Goal: Communication & Community: Answer question/provide support

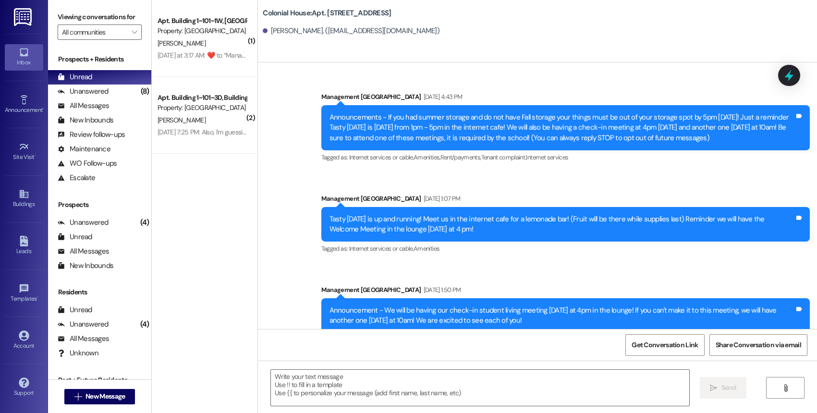
scroll to position [21826, 0]
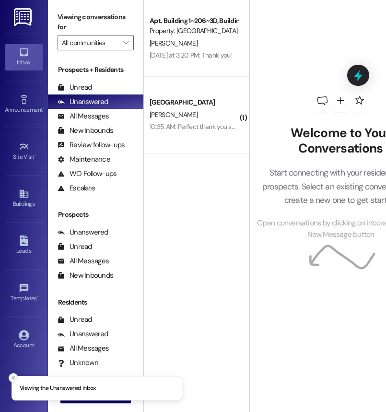
click at [11, 374] on button "Close toast" at bounding box center [14, 378] width 10 height 10
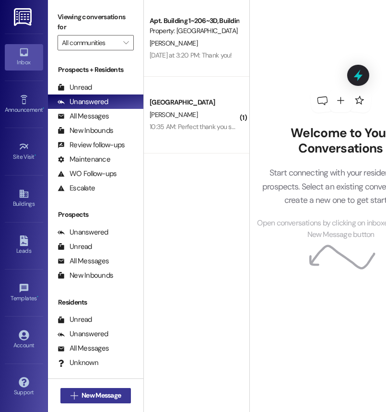
click at [102, 396] on span "New Message" at bounding box center [101, 396] width 39 height 10
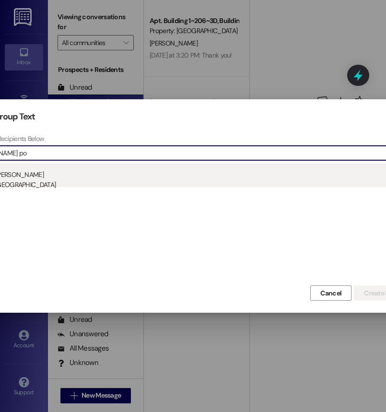
type input "lacy po"
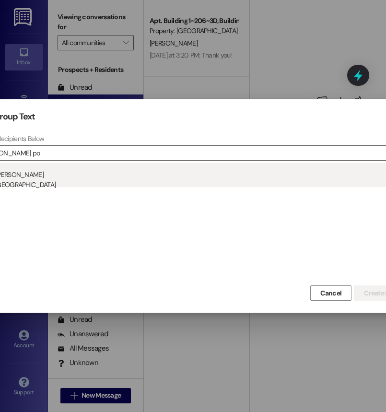
click at [63, 184] on div "Property: [GEOGRAPHIC_DATA]" at bounding box center [195, 185] width 454 height 10
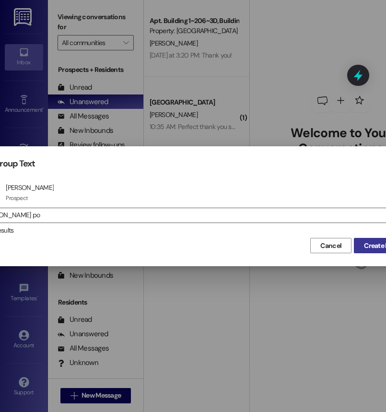
click at [373, 239] on button "Create Message" at bounding box center [387, 245] width 67 height 15
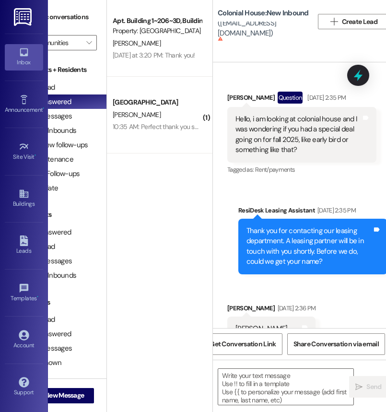
scroll to position [0, 42]
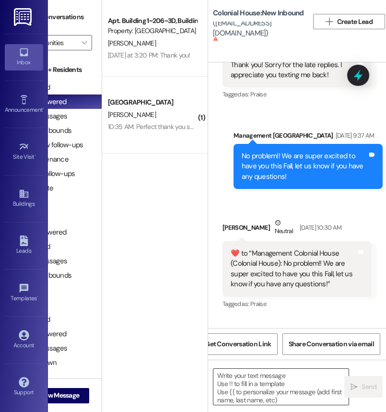
click at [264, 380] on textarea at bounding box center [281, 387] width 135 height 36
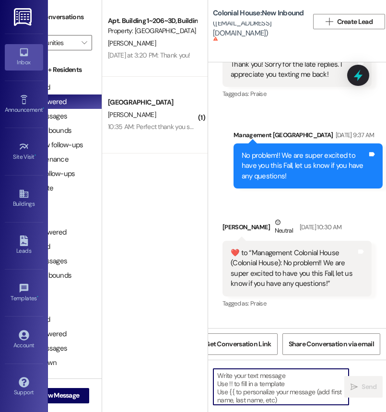
paste textarea "[URL][DOMAIN_NAME]"
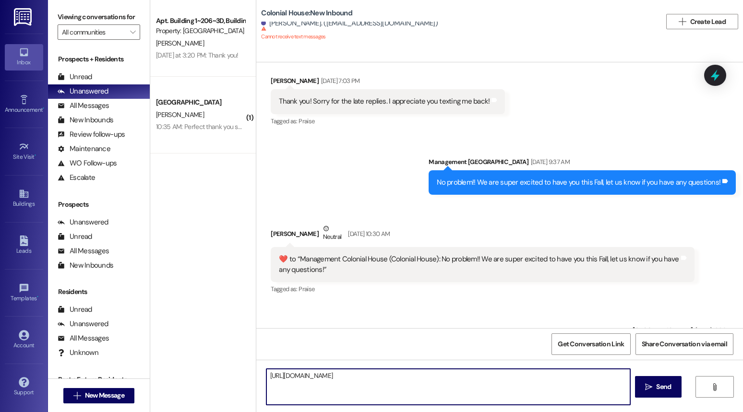
scroll to position [705, 0]
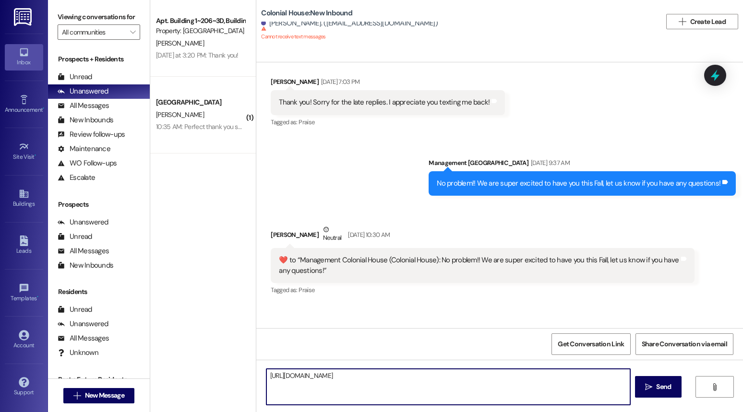
type textarea "[URL][DOMAIN_NAME]"
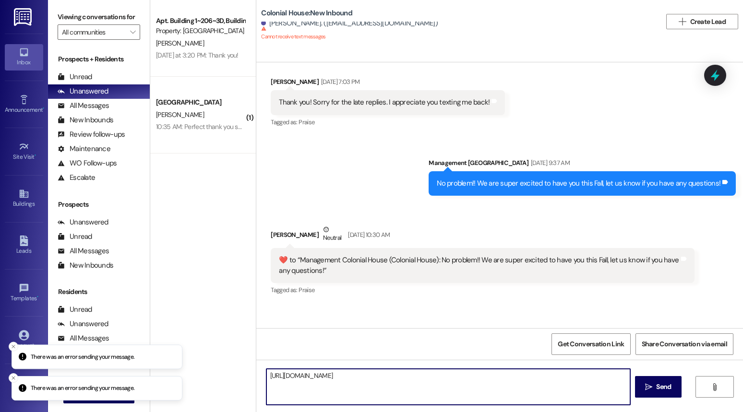
scroll to position [749, 0]
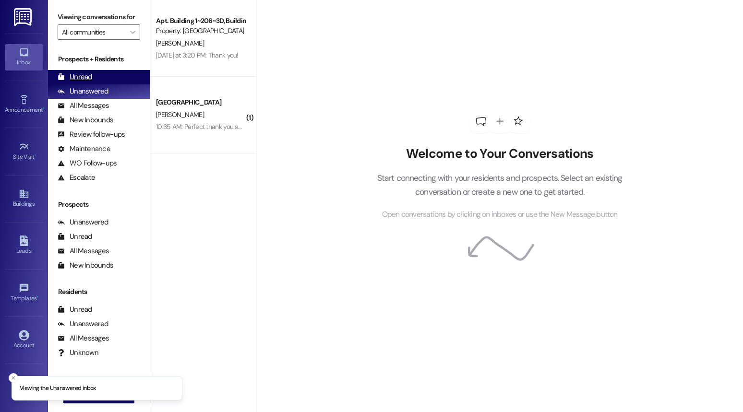
click at [109, 84] on div "Unread (0)" at bounding box center [99, 77] width 102 height 14
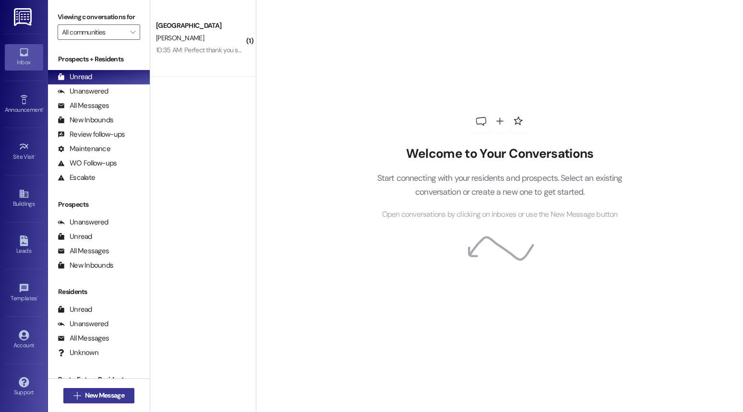
click at [102, 395] on span "New Message" at bounding box center [104, 396] width 39 height 10
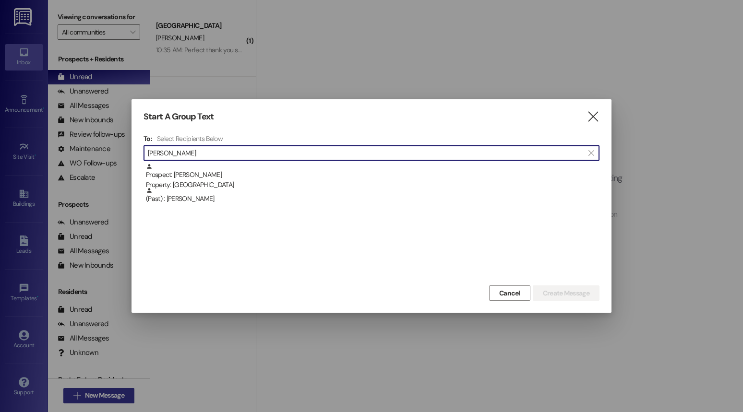
type input "[PERSON_NAME]"
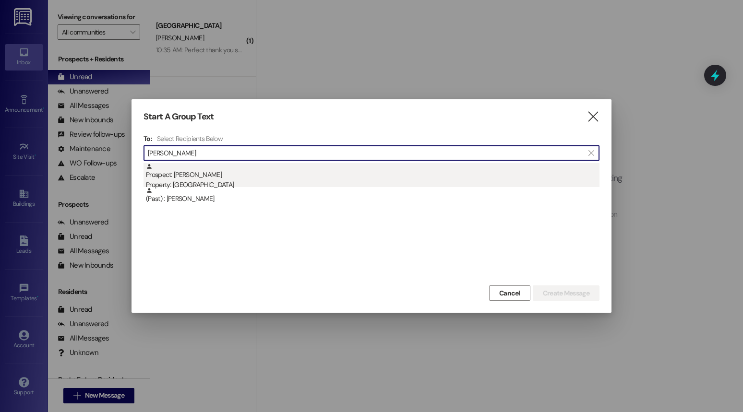
click at [216, 175] on div "Prospect: [PERSON_NAME] Property: [GEOGRAPHIC_DATA]" at bounding box center [373, 176] width 454 height 27
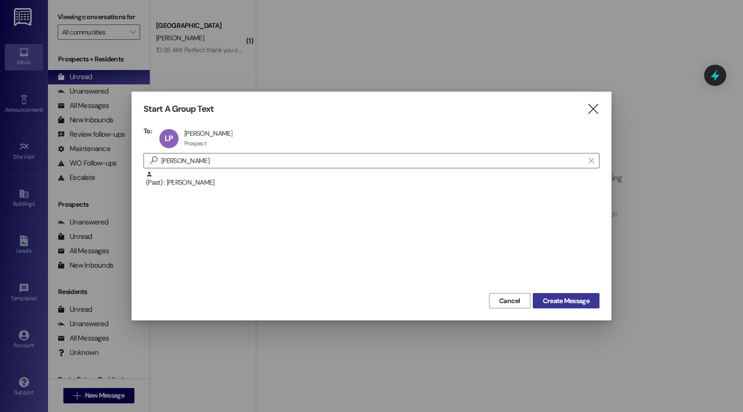
click at [561, 303] on span "Create Message" at bounding box center [566, 301] width 47 height 10
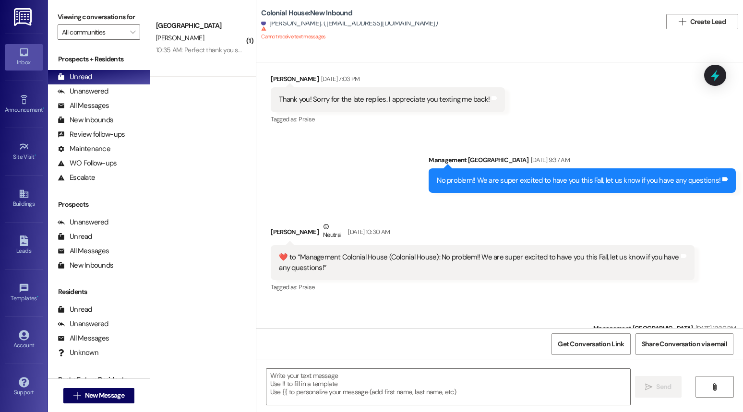
scroll to position [749, 0]
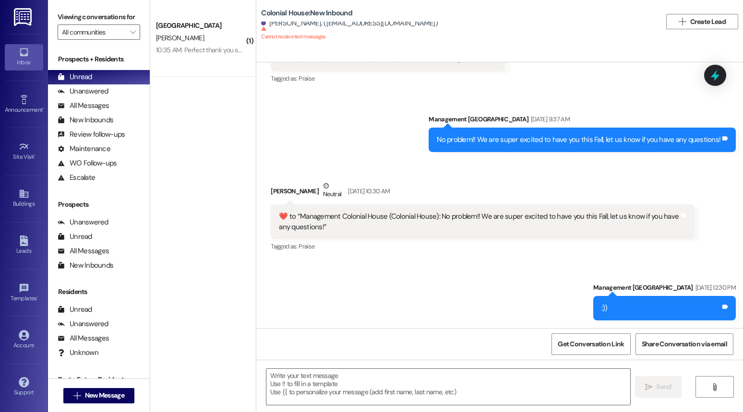
click at [490, 282] on div "Sent via SMS Management Colonial House May 08, 2025 at 12:30 PM :)) Tags and no…" at bounding box center [499, 294] width 487 height 67
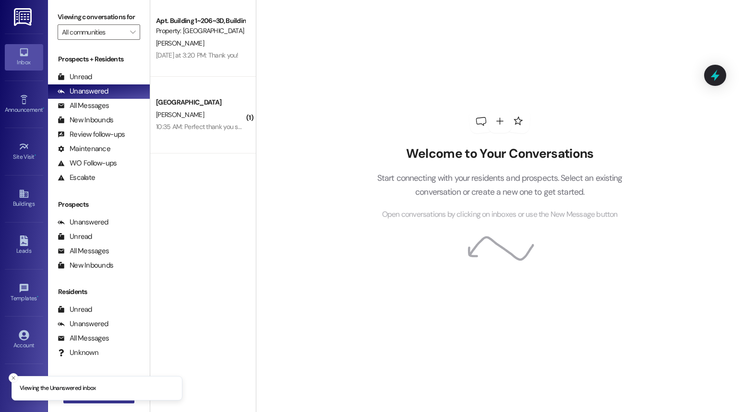
click at [108, 403] on button " New Message" at bounding box center [98, 395] width 71 height 15
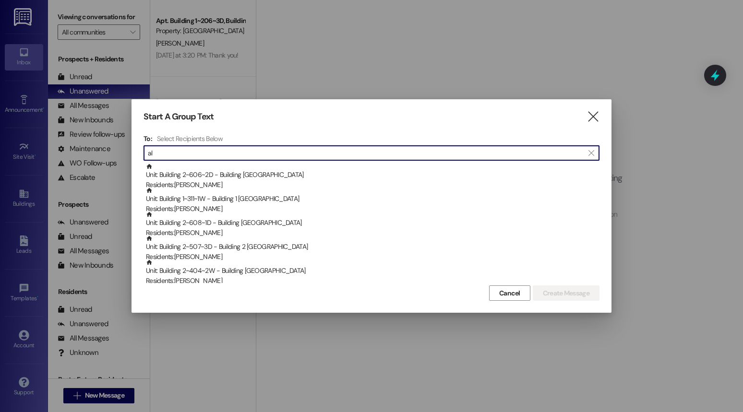
type input "a"
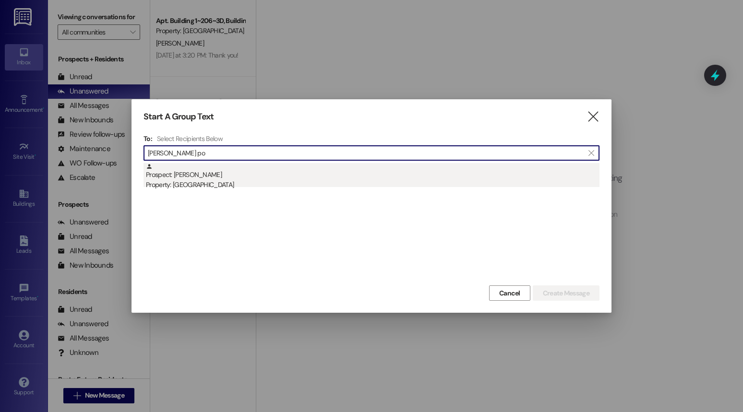
type input "lacy po"
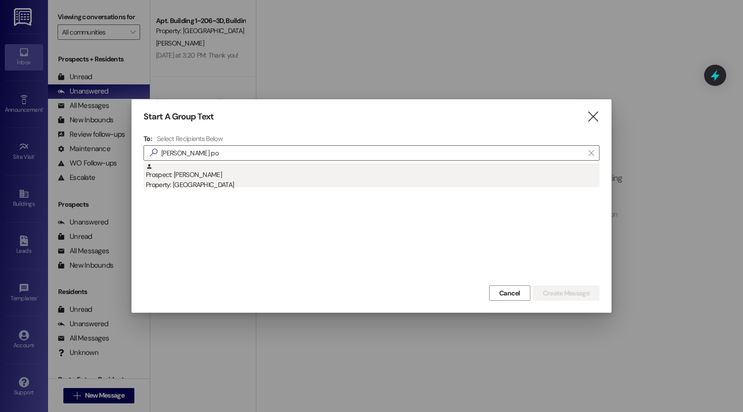
click at [199, 178] on div "Prospect: Lacy Powell Property: Colonial House" at bounding box center [373, 176] width 454 height 27
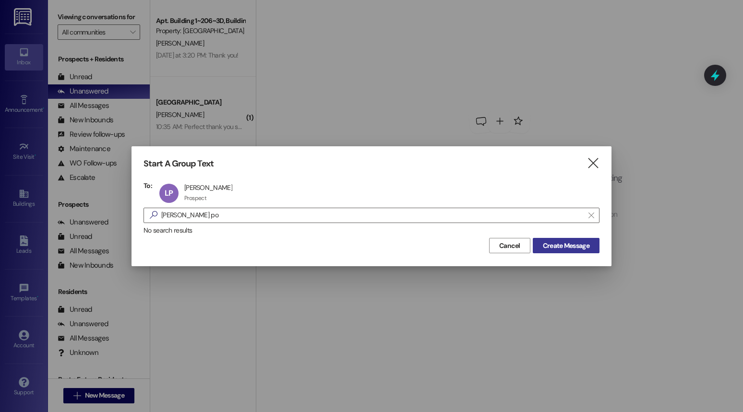
click at [544, 249] on span "Create Message" at bounding box center [566, 246] width 47 height 10
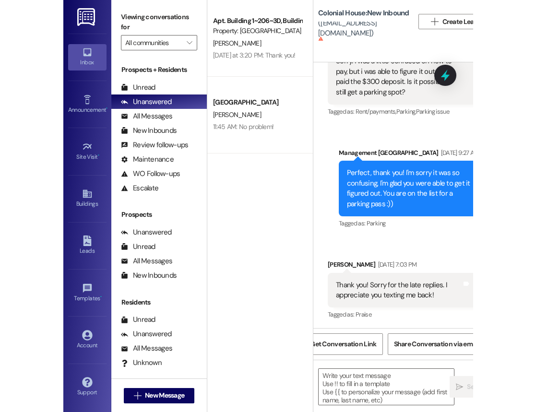
scroll to position [975, 0]
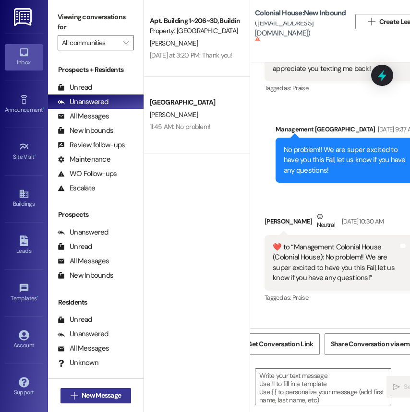
click at [107, 391] on span "New Message" at bounding box center [101, 396] width 39 height 10
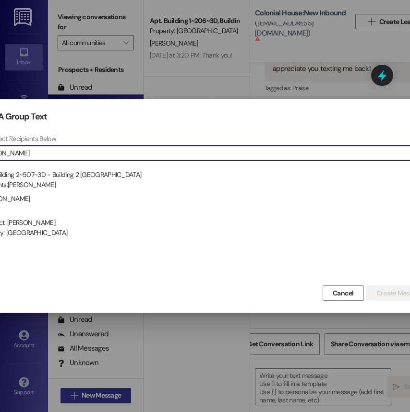
type input "cluff"
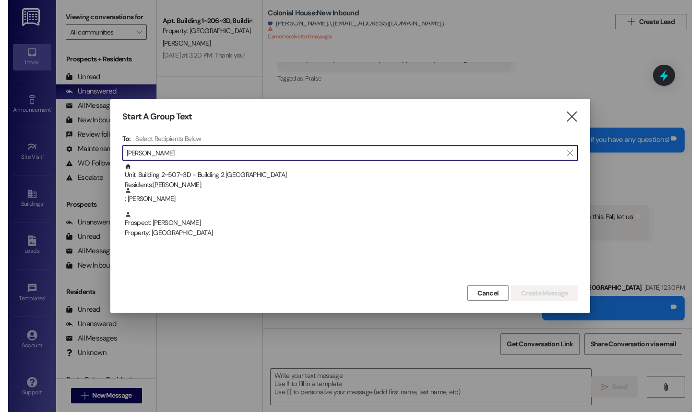
scroll to position [759, 0]
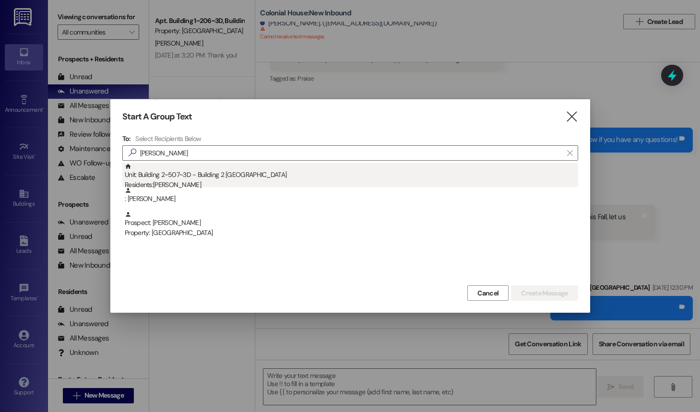
click at [360, 181] on div "Residents: JACOB CLUFF" at bounding box center [352, 185] width 454 height 10
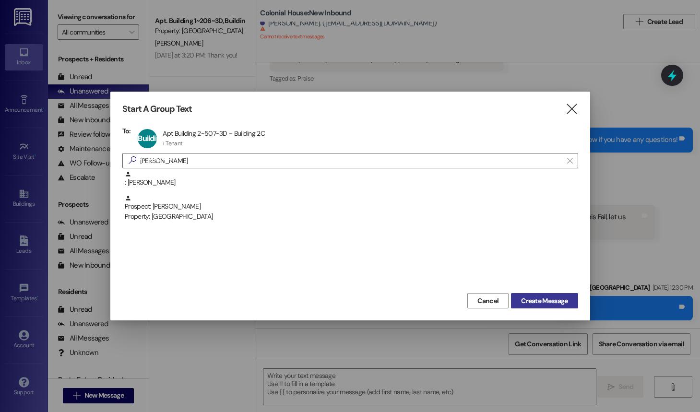
click at [545, 302] on span "Create Message" at bounding box center [544, 301] width 47 height 10
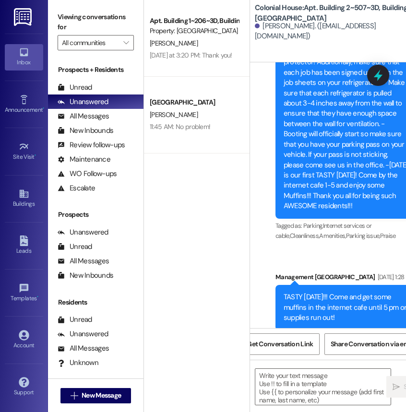
scroll to position [34123, 0]
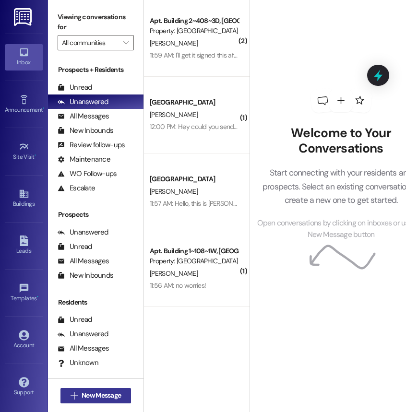
click at [96, 395] on span "New Message" at bounding box center [101, 396] width 39 height 10
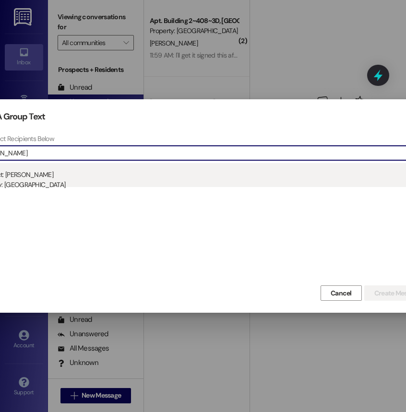
type input "[PERSON_NAME]"
click at [61, 179] on div "Prospect: Kaden Hernandez Property: Colonial House" at bounding box center [204, 176] width 454 height 27
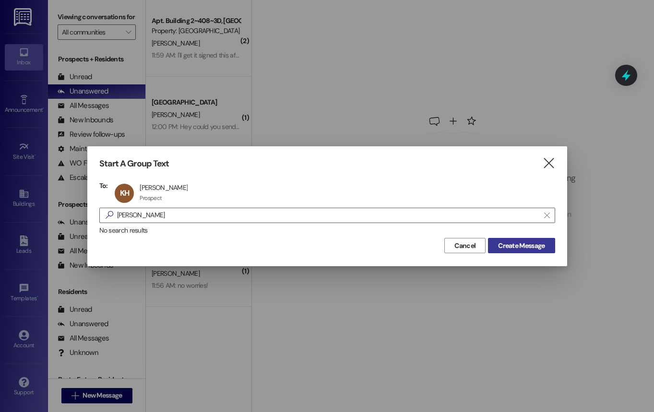
click at [406, 246] on span "Create Message" at bounding box center [521, 246] width 47 height 10
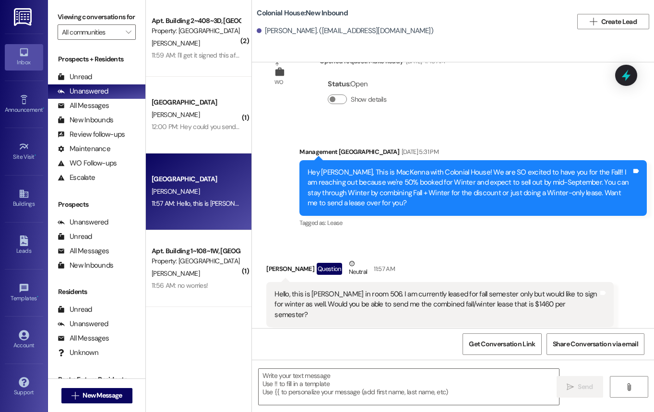
scroll to position [249, 0]
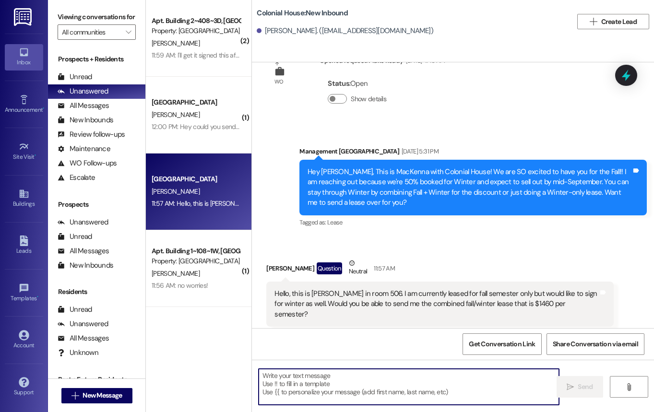
click at [330, 377] on textarea at bounding box center [409, 387] width 300 height 36
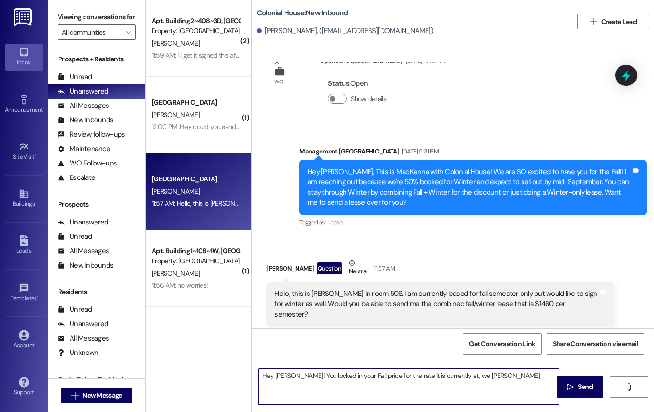
click at [406, 383] on textarea "Hey Kaden! You locked in your Fall price for the rate it is currently at, we wo…" at bounding box center [409, 387] width 300 height 36
click at [406, 383] on textarea "Hey Kaden! You locked in your Fall price for the rate it is currently at, we co…" at bounding box center [409, 387] width 300 height 36
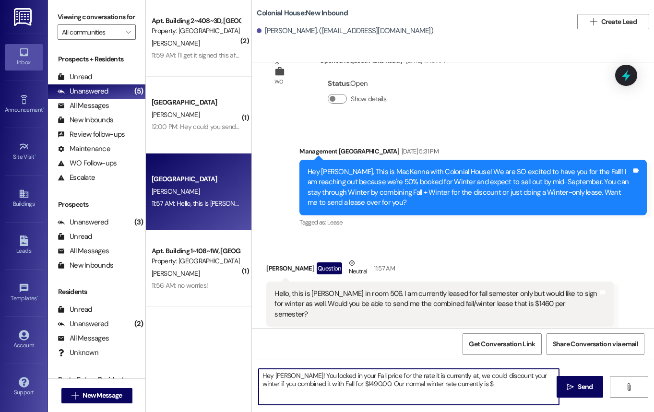
type textarea "Hey Kaden! You locked in your Fall price for the rate it is currently at, we co…"
click at [378, 381] on textarea "Hey Kaden! You locked in your Fall price for the rate it is currently at, we co…" at bounding box center [409, 387] width 300 height 36
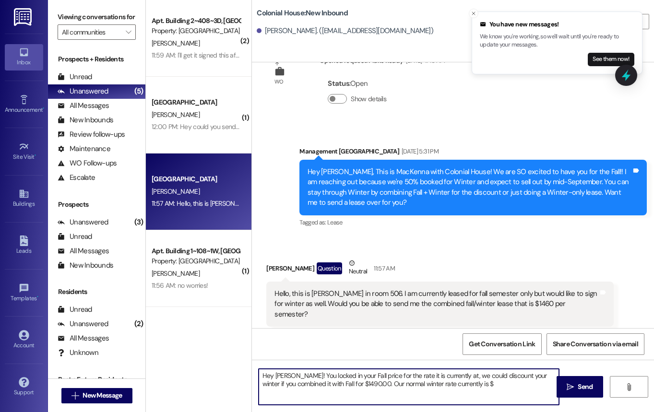
click at [379, 293] on div "Hello, this is [PERSON_NAME] in room 506. I am currently leased for fall semest…" at bounding box center [437, 304] width 324 height 31
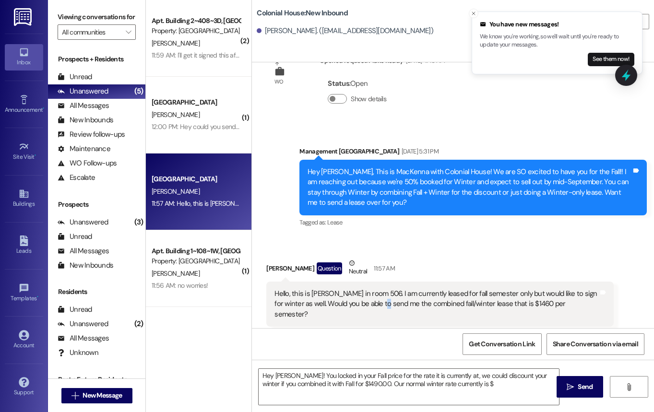
click at [379, 293] on div "Hello, this is [PERSON_NAME] in room 506. I am currently leased for fall semest…" at bounding box center [437, 304] width 324 height 31
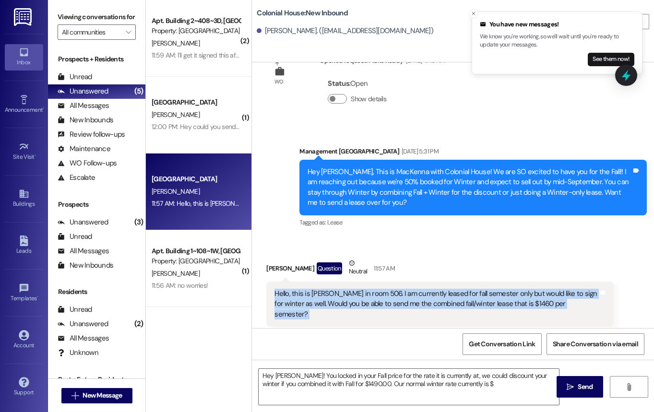
click at [379, 293] on div "Hello, this is [PERSON_NAME] in room 506. I am currently leased for fall semest…" at bounding box center [437, 304] width 324 height 31
copy div "Hello, this is Kaden Hernandez in room 506. I am currently leased for fall seme…"
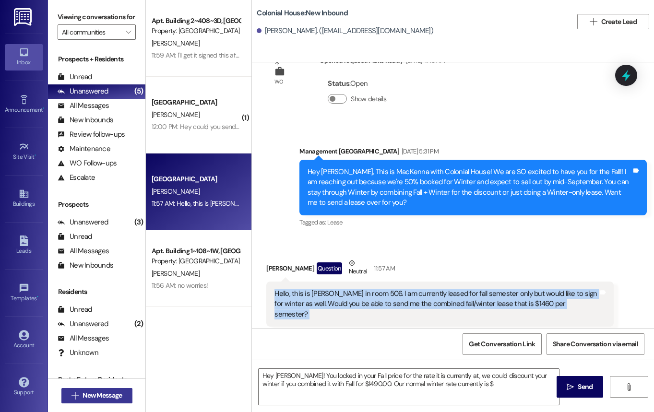
click at [89, 398] on span "New Message" at bounding box center [102, 396] width 39 height 10
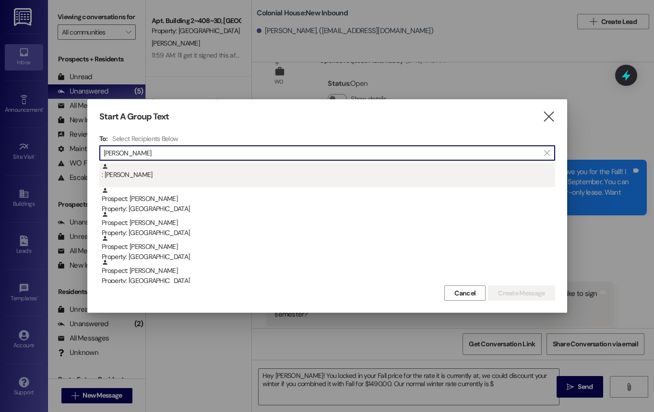
type input "jake"
click at [170, 181] on div ": Jacob Davis" at bounding box center [327, 175] width 456 height 24
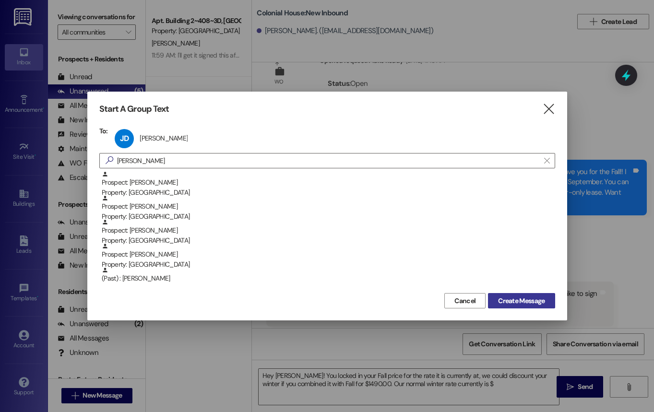
click at [406, 299] on span "Create Message" at bounding box center [521, 301] width 47 height 10
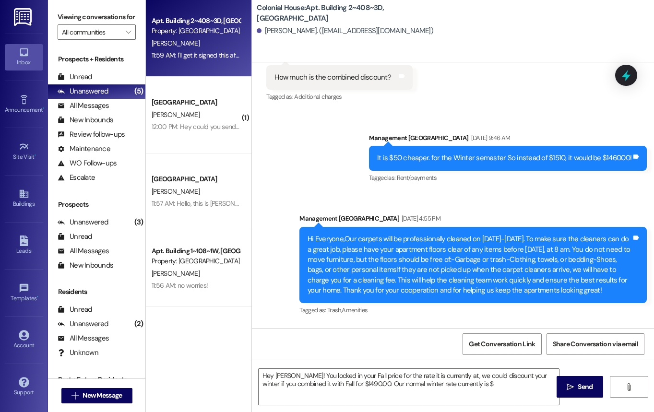
scroll to position [3356, 0]
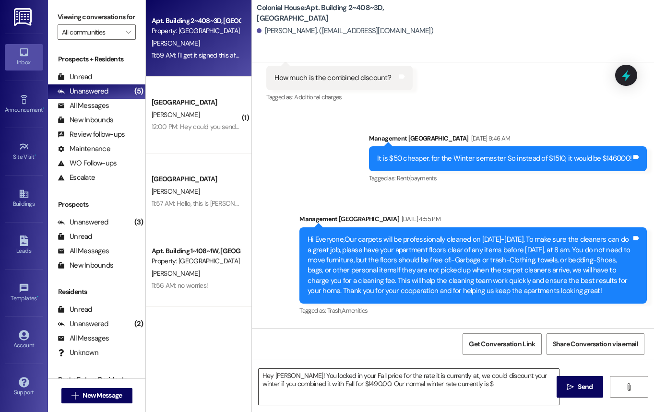
click at [340, 380] on textarea "Hey Kaden! You locked in your Fall price for the rate it is currently at, we co…" at bounding box center [409, 387] width 300 height 36
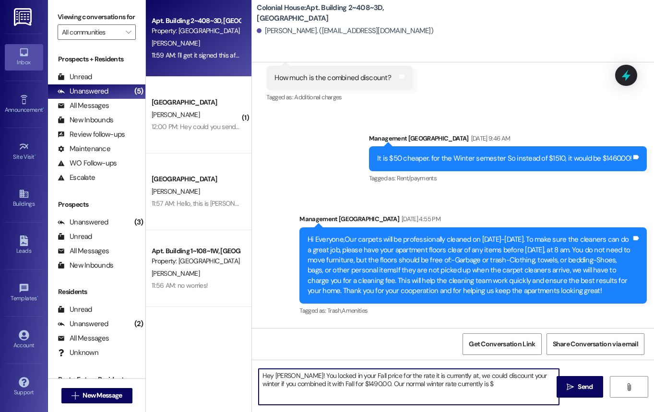
click at [340, 380] on textarea "Hey Kaden! You locked in your Fall price for the rate it is currently at, we co…" at bounding box center [409, 387] width 300 height 36
paste textarea "i Kaden! Your Fall rate will stay locked at $1515. We can discount your Winter …"
type textarea "Hi [PERSON_NAME]! Your Fall rate will stay locked at $1515. We can discount you…"
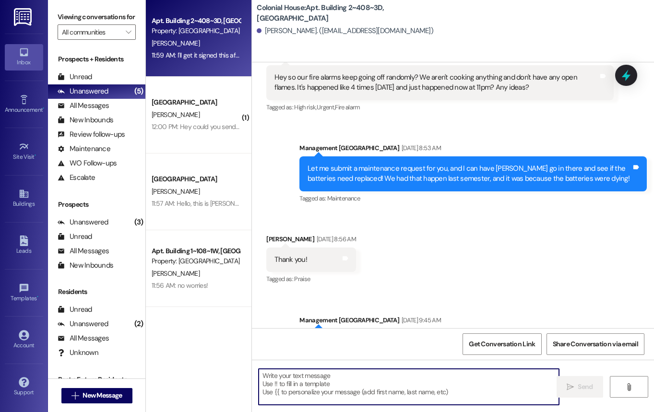
scroll to position [5516, 0]
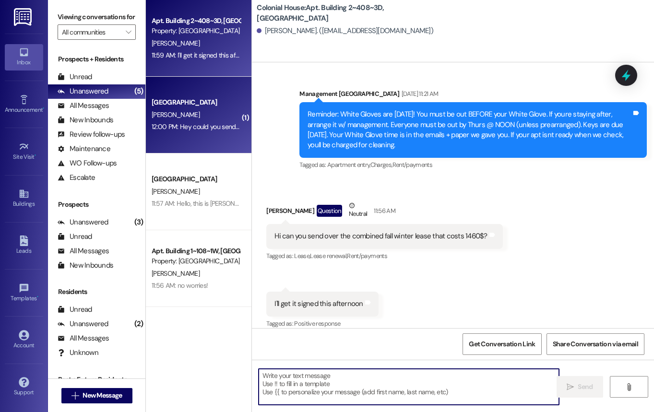
click at [217, 124] on div "12:00 PM: Hey could you send me the combined fall winter lease for $1460? 12:00…" at bounding box center [257, 126] width 211 height 9
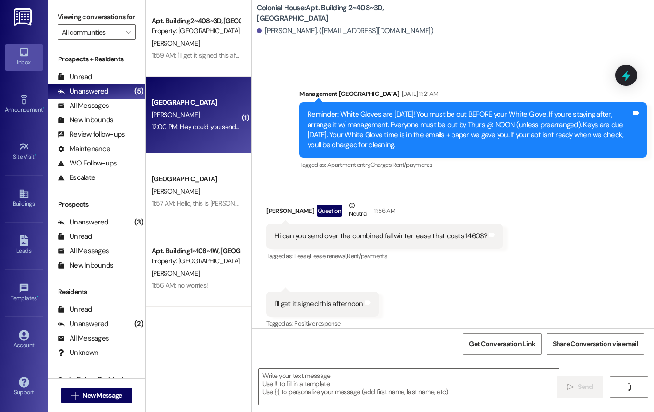
scroll to position [1154, 0]
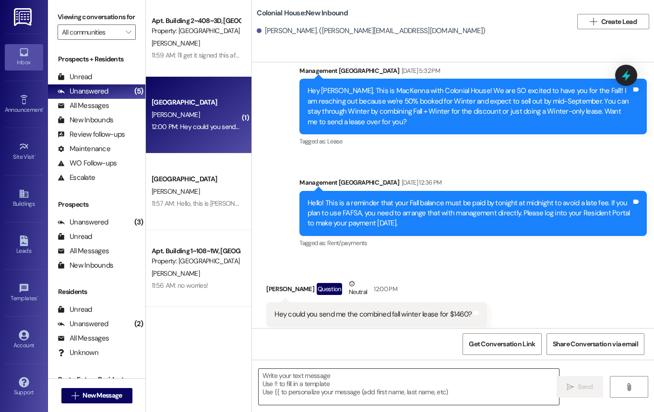
click at [353, 394] on textarea at bounding box center [409, 387] width 300 height 36
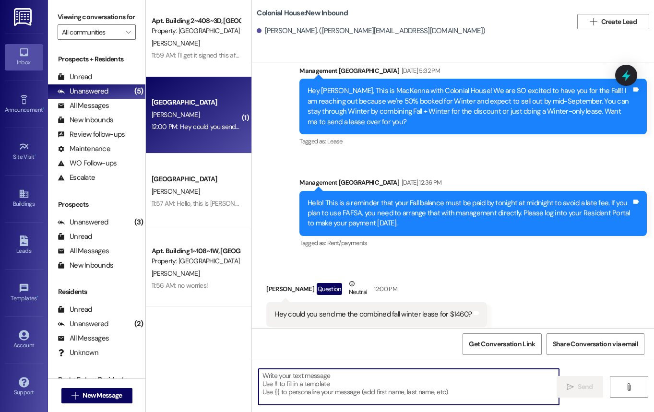
paste textarea "Hi [PERSON_NAME]! Your Fall rate will stay locked at $1515. We can discount you…"
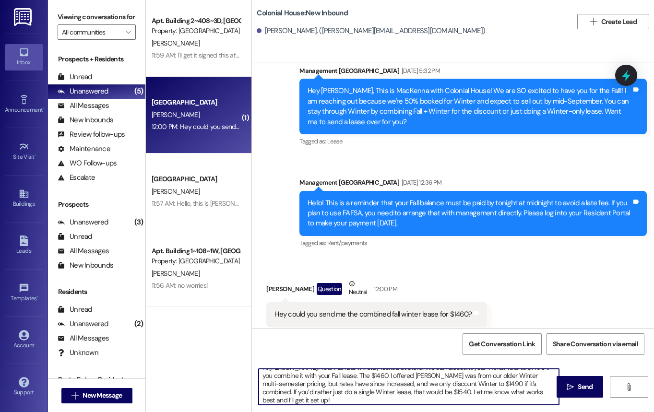
scroll to position [0, 0]
click at [276, 374] on textarea "Hi [PERSON_NAME]! Your Fall rate will stay locked at $1515. We can discount you…" at bounding box center [409, 387] width 300 height 36
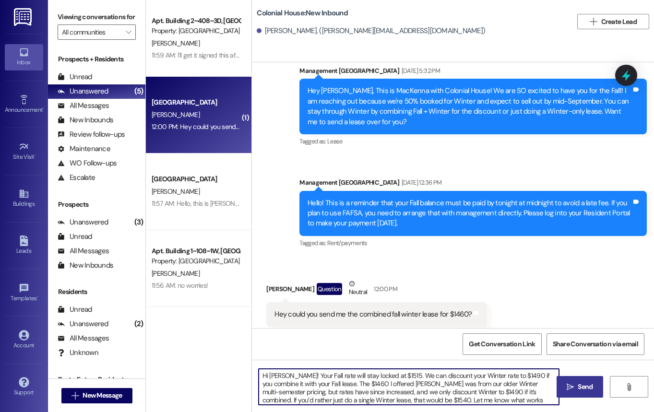
type textarea "Hi Parker! Your Fall rate will stay locked at $1515. We can discount your Winte…"
click at [406, 384] on icon "" at bounding box center [570, 388] width 7 height 8
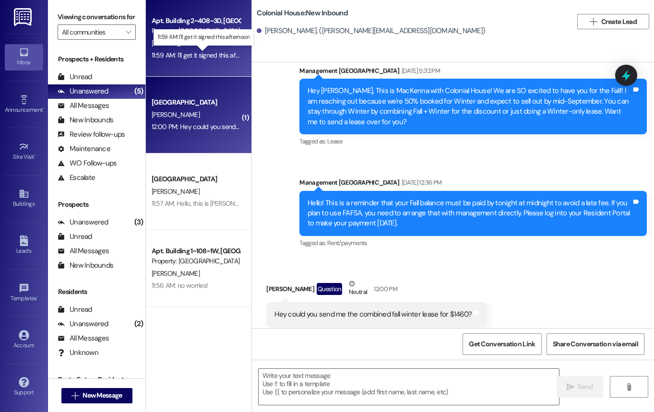
click at [214, 55] on div "11:59 AM: I'll get it signed this afternoon 11:59 AM: I'll get it signed this a…" at bounding box center [205, 55] width 106 height 9
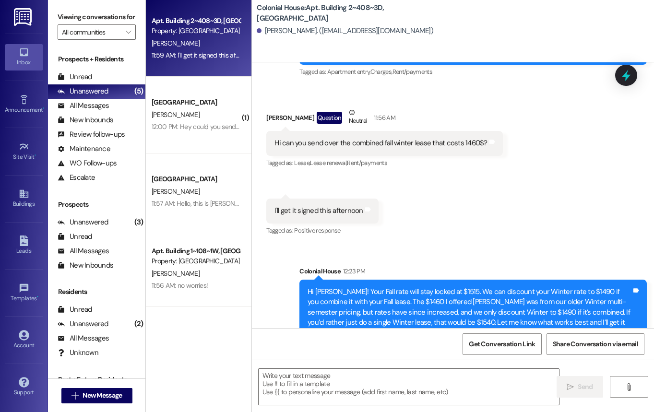
scroll to position [5628, 0]
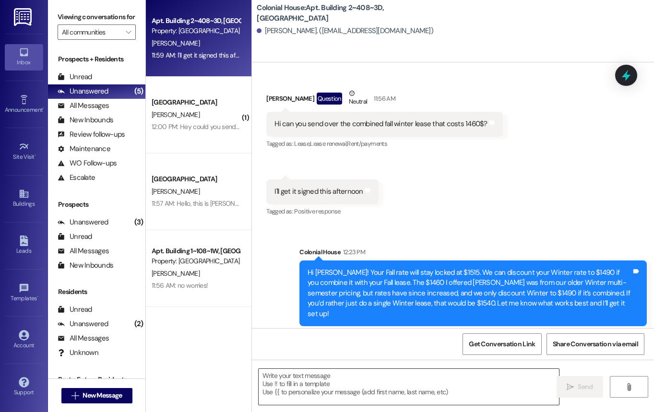
click at [328, 396] on textarea at bounding box center [409, 387] width 300 height 36
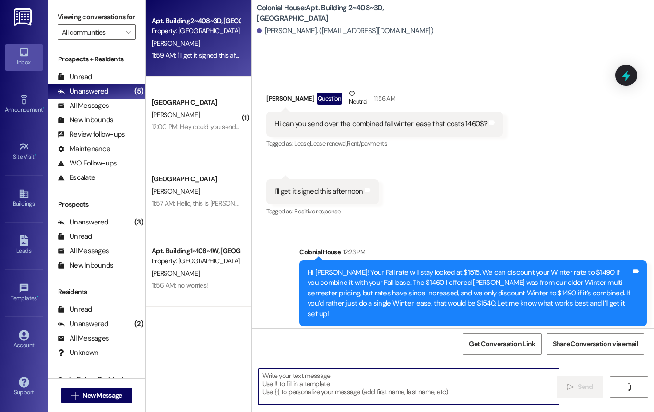
click at [328, 396] on textarea at bounding box center [409, 387] width 300 height 36
click at [331, 381] on textarea at bounding box center [409, 387] width 300 height 36
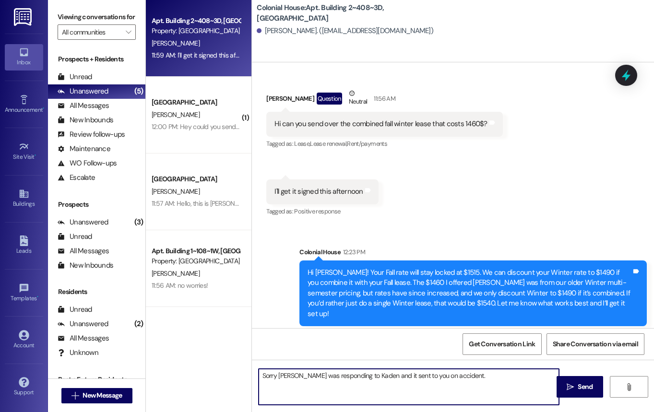
type textarea "Sorry [PERSON_NAME] was responding to Kaden and it sent to you on accident."
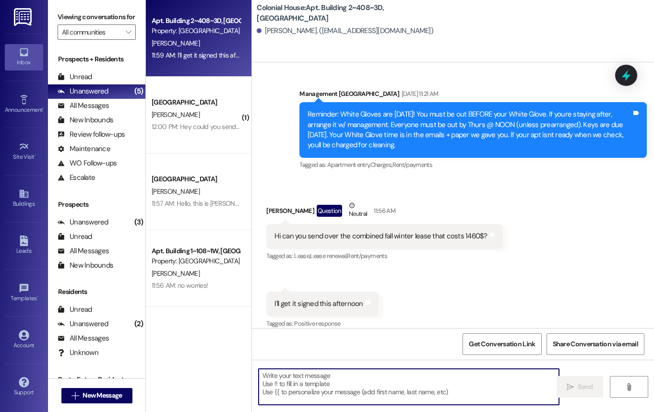
scroll to position [5695, 0]
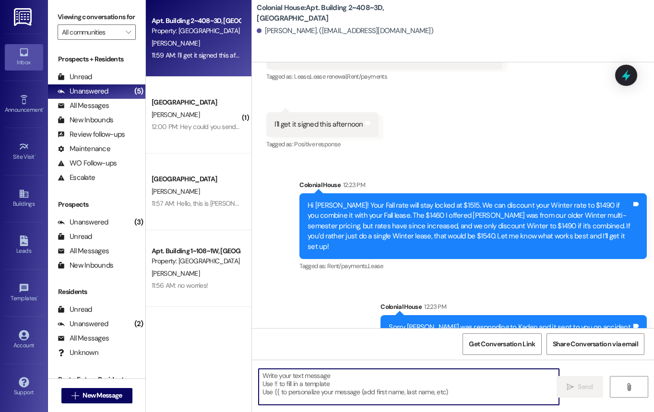
click at [342, 393] on textarea at bounding box center [409, 387] width 300 height 36
click at [348, 387] on textarea at bounding box center [409, 387] width 300 height 36
paste textarea "Hi Jake! Your Fall rate will stay locked at $1515. We can discount your Winter …"
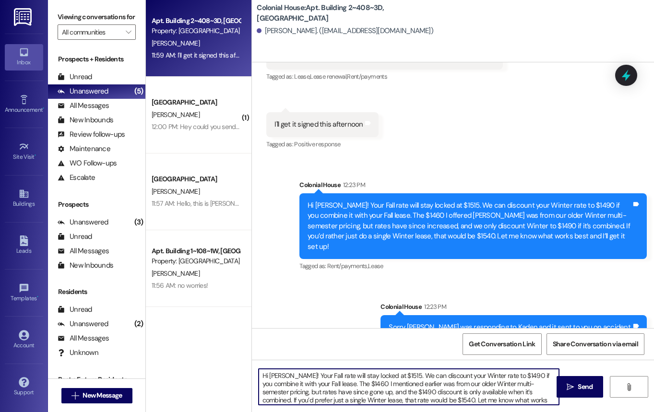
drag, startPoint x: 284, startPoint y: 375, endPoint x: 225, endPoint y: 376, distance: 58.6
click at [225, 376] on div "Apt. Building 2~408~3D, Building 2 Colonial House Property: Colonial House J. D…" at bounding box center [400, 206] width 508 height 412
click at [406, 383] on textarea "Your Fall rate will stay locked at $1515. We can discount your Winter rate to $…" at bounding box center [409, 387] width 300 height 36
type textarea "Your Fall rate will stay locked at $1515. We can discount your Winter rate to $…"
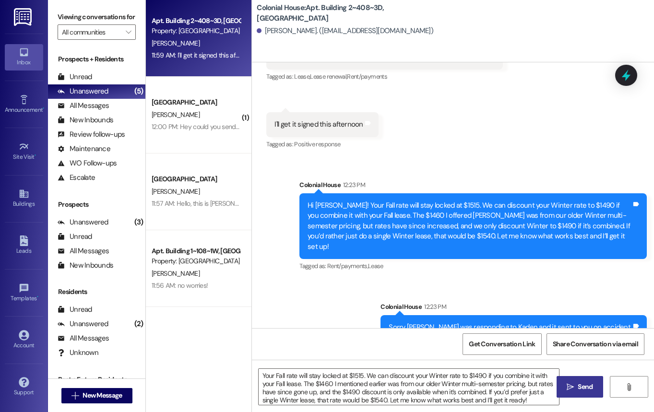
click at [406, 388] on span "Send" at bounding box center [585, 387] width 15 height 10
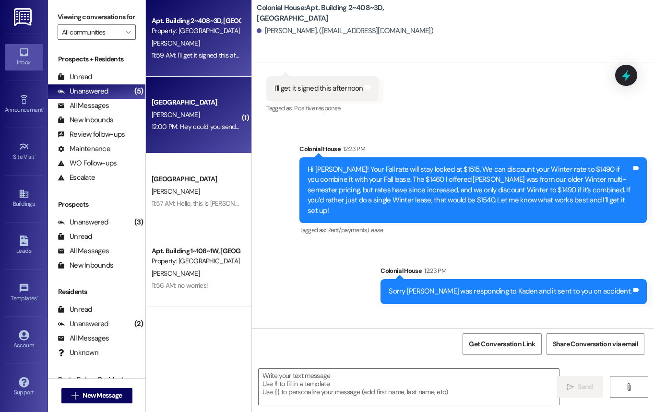
scroll to position [5753, 0]
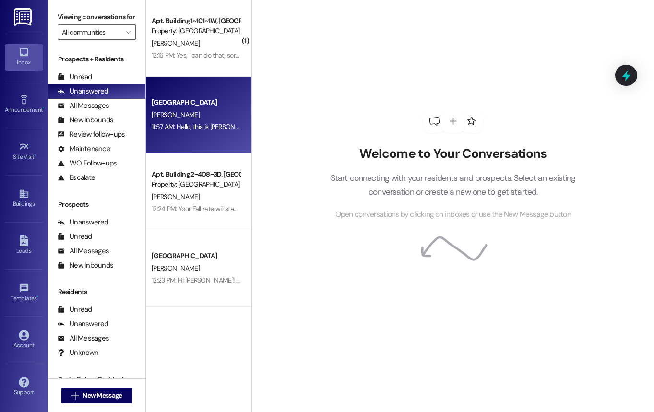
click at [197, 121] on div "11:57 AM: Hello, this is [PERSON_NAME] in room 506. I am currently leased for f…" at bounding box center [196, 127] width 91 height 12
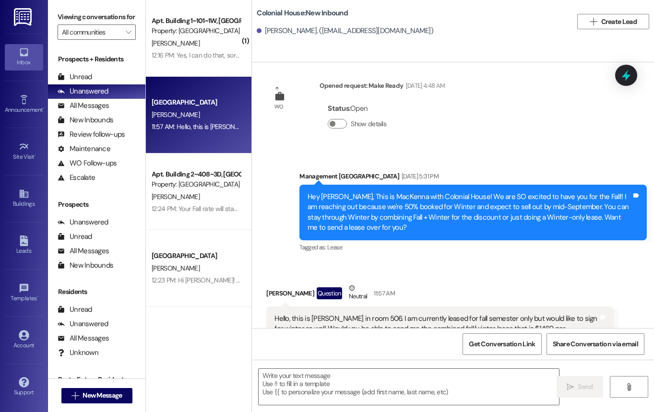
scroll to position [248, 0]
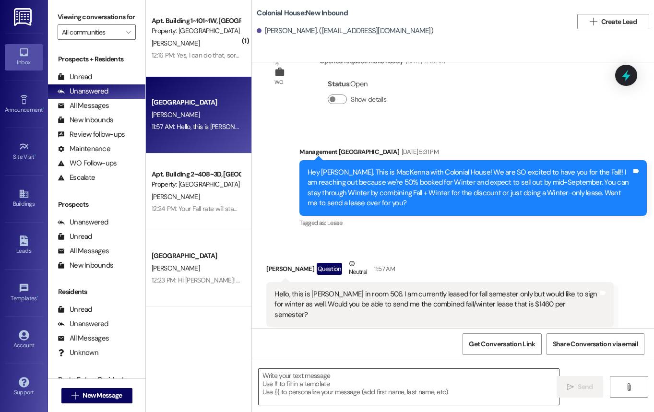
click at [298, 390] on textarea at bounding box center [409, 387] width 300 height 36
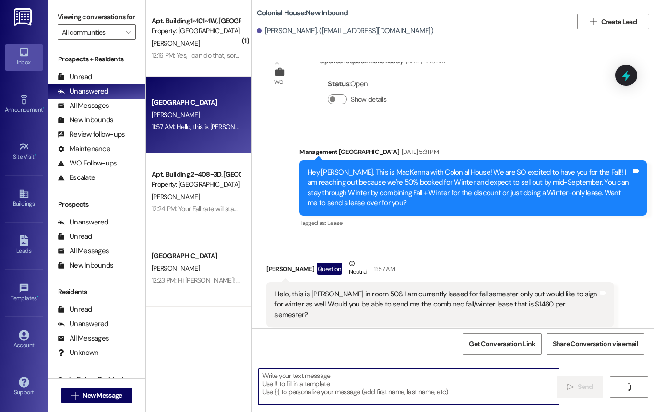
paste textarea "Hi [PERSON_NAME]! Your Fall rate will stay locked at $1515. We can discount you…"
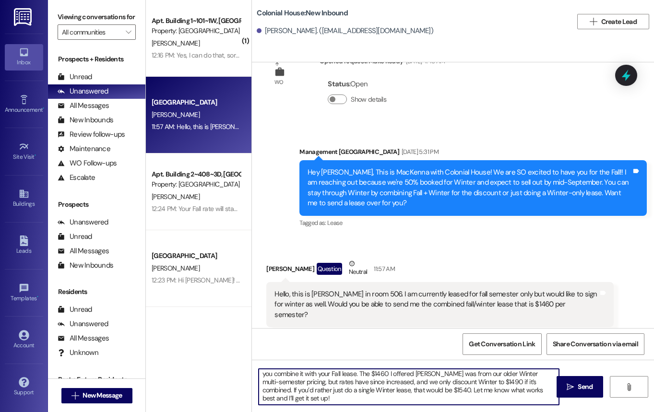
scroll to position [11, 0]
type textarea "Hi [PERSON_NAME]! Your Fall rate will stay locked at $1515. We can discount you…"
click at [583, 384] on span "Send" at bounding box center [585, 387] width 15 height 10
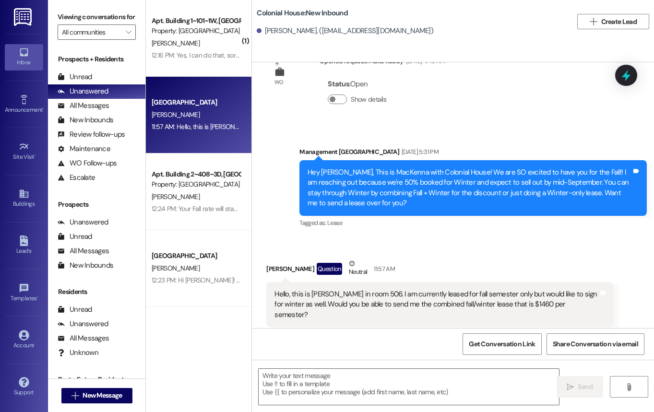
scroll to position [346, 0]
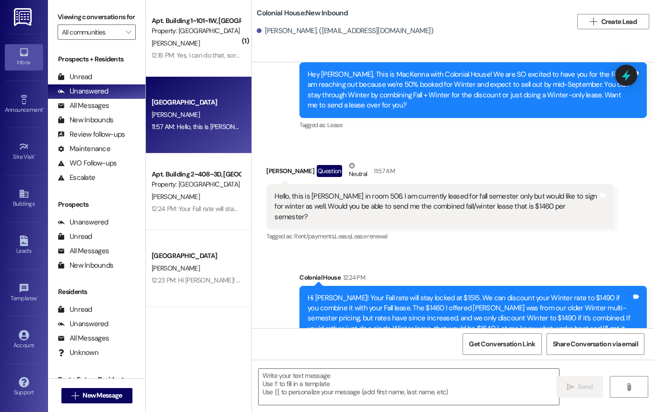
click at [98, 80] on div "Prospects + Residents Unread (0) Unread: Any message you haven't read yet will …" at bounding box center [96, 119] width 97 height 131
click at [94, 84] on div "Unread (0)" at bounding box center [96, 77] width 97 height 14
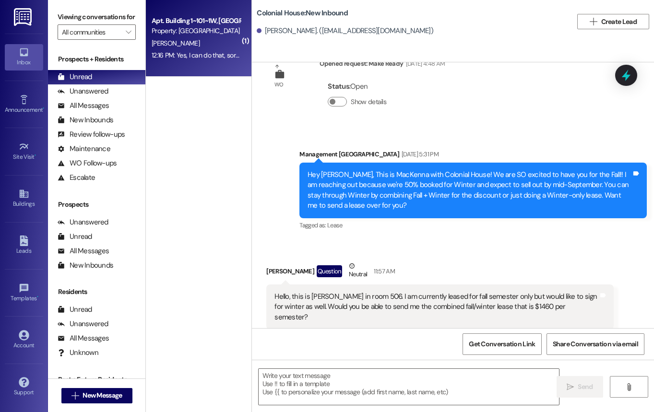
scroll to position [248, 0]
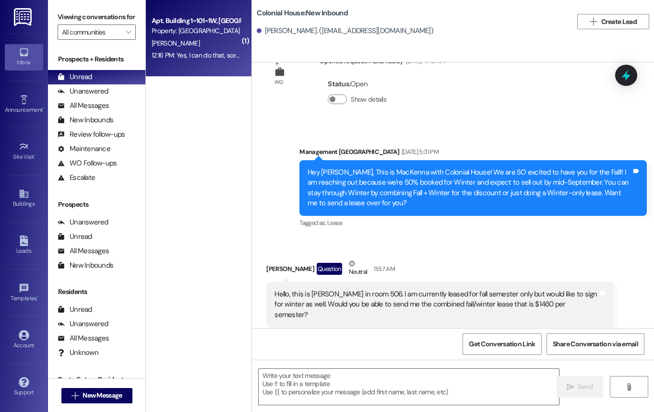
click at [218, 58] on div "12:16 PM: Yes, I can do that, sorry, Im still at work! 12:16 PM: Yes, I can do …" at bounding box center [218, 55] width 132 height 9
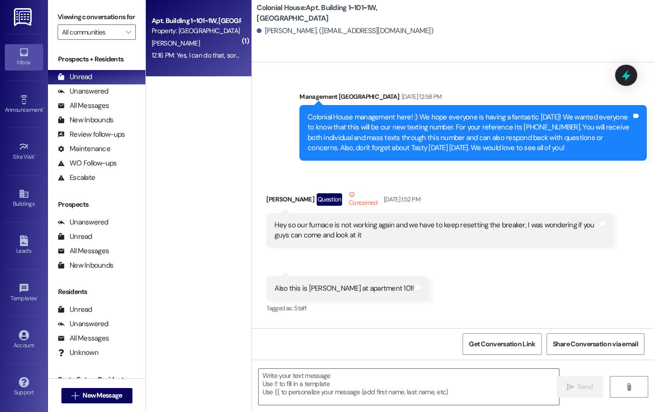
scroll to position [54763, 0]
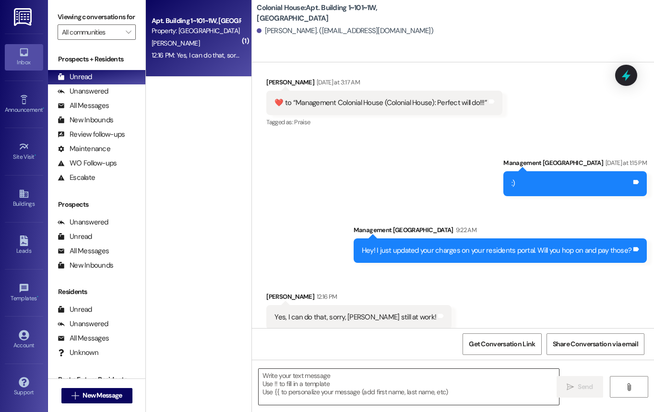
click at [336, 382] on textarea at bounding box center [409, 387] width 300 height 36
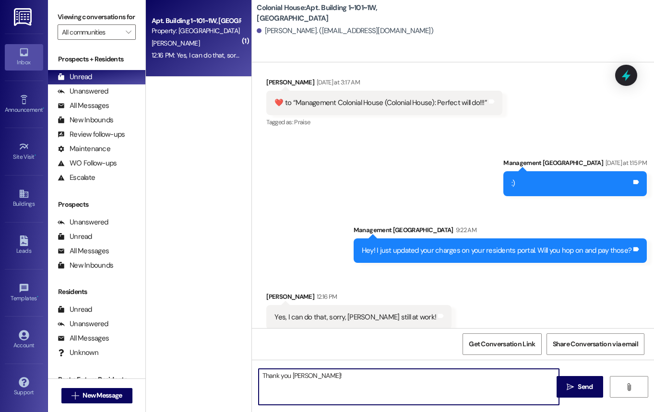
type textarea "Thank you [PERSON_NAME]!!"
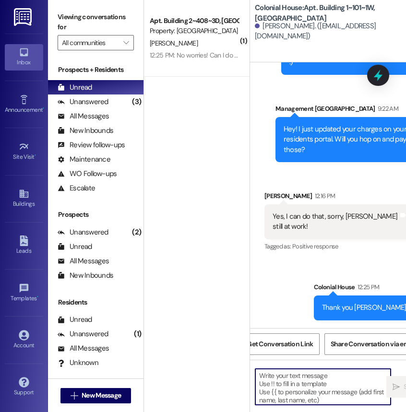
scroll to position [76947, 0]
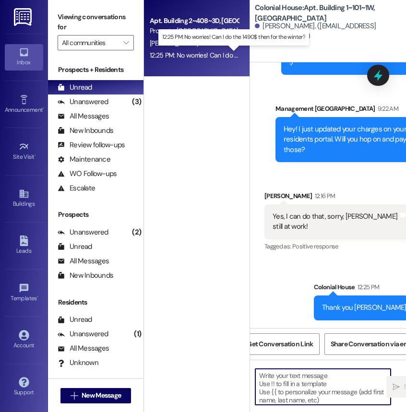
click at [212, 55] on div "12:25 PM: No worries! Can I do the 1490$ then for the winter? 12:25 PM: No worr…" at bounding box center [234, 55] width 168 height 9
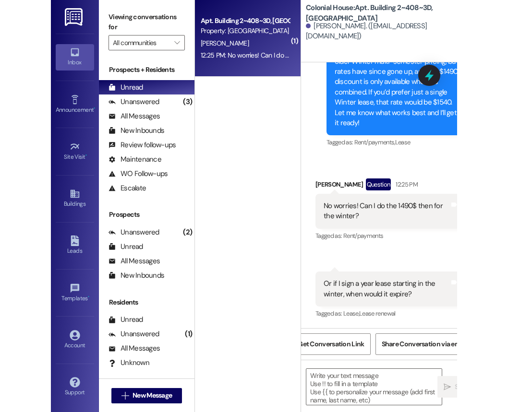
scroll to position [0, 22]
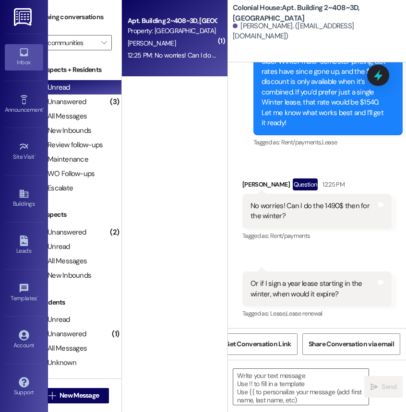
click at [364, 150] on div "Sent via SMS 12:24 PM Colonial House 12:24 PM Your Fall rate will stay locked a…" at bounding box center [328, 79] width 164 height 156
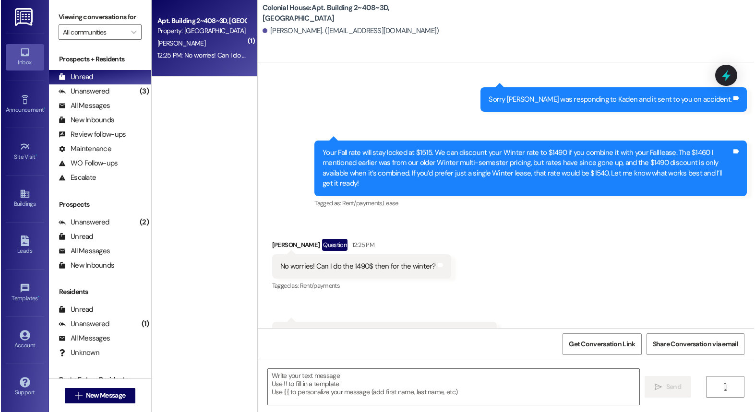
scroll to position [5694, 0]
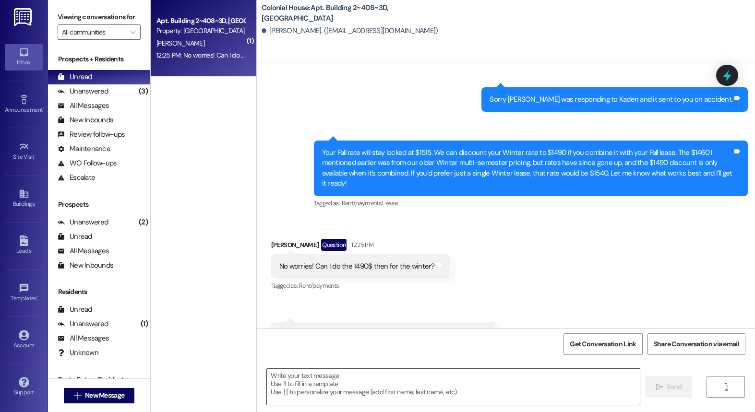
click at [345, 378] on textarea at bounding box center [453, 387] width 373 height 36
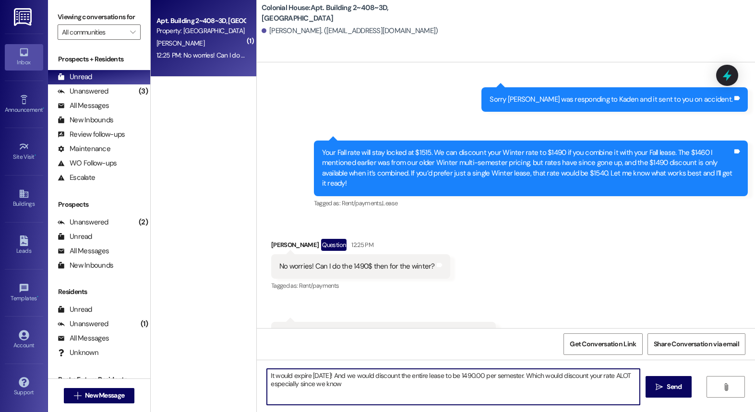
click at [294, 382] on textarea "It would expire December 19th, 2026! And we would discount the entire lease to …" at bounding box center [453, 387] width 373 height 36
click at [406, 390] on textarea "It would expire December 19th, 2026! And we would discount the entire lease to …" at bounding box center [453, 387] width 373 height 36
click at [453, 388] on textarea "It would expire [DATE]! And we would discount the entire lease to be 1490.00 pe…" at bounding box center [453, 387] width 373 height 36
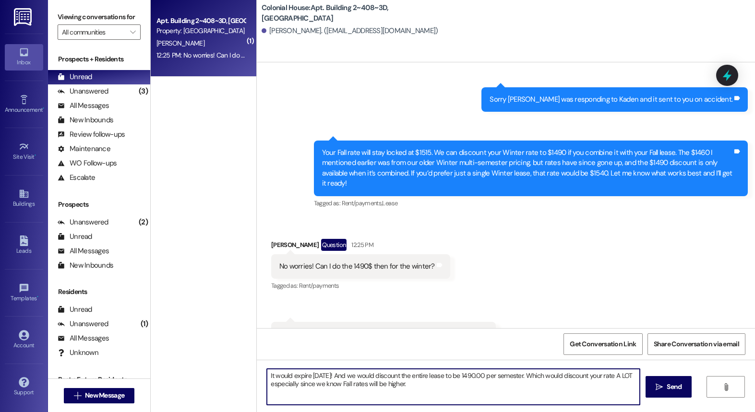
click at [453, 388] on textarea "It would expire [DATE]! And we would discount the entire lease to be 1490.00 pe…" at bounding box center [453, 387] width 373 height 36
click at [470, 387] on textarea "It would expire [DATE]! And we would discount the entire lease to be 1490.00 pe…" at bounding box center [453, 387] width 373 height 36
type textarea "It would expire [DATE]! And we would discount the entire lease to be 1490.00 pe…"
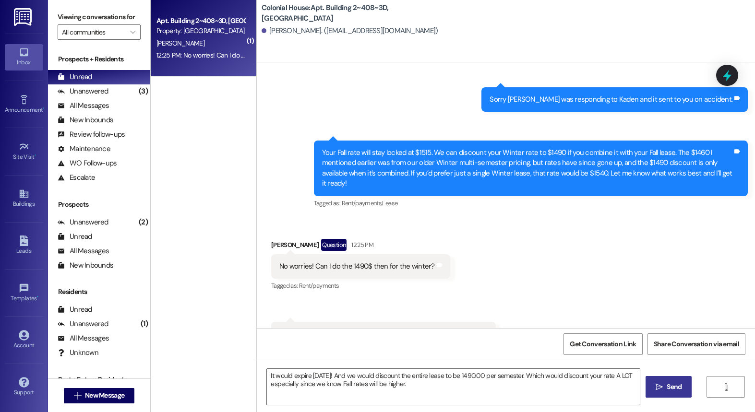
click at [654, 385] on span " Send" at bounding box center [669, 387] width 30 height 10
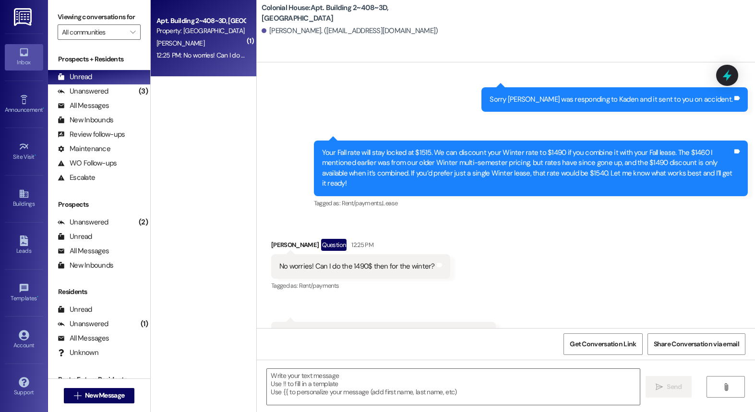
scroll to position [5771, 0]
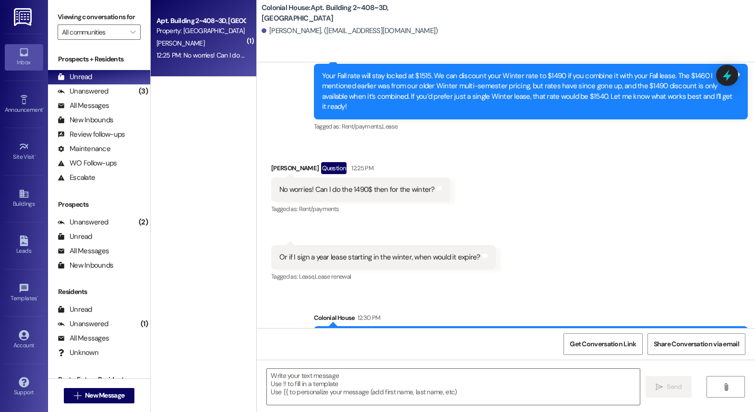
click at [506, 406] on div " Send " at bounding box center [506, 396] width 498 height 72
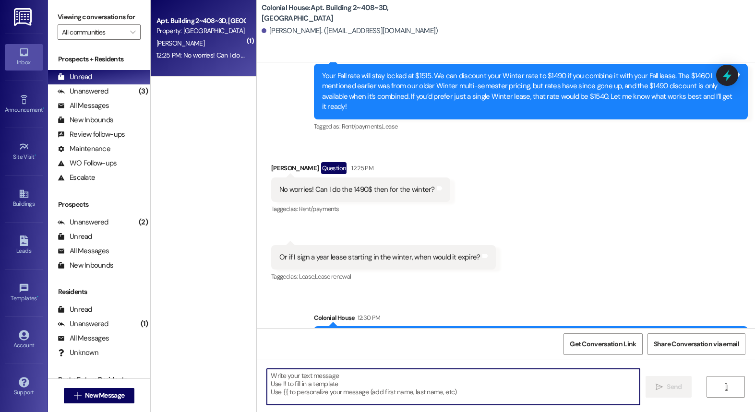
click at [506, 386] on textarea at bounding box center [453, 387] width 373 height 36
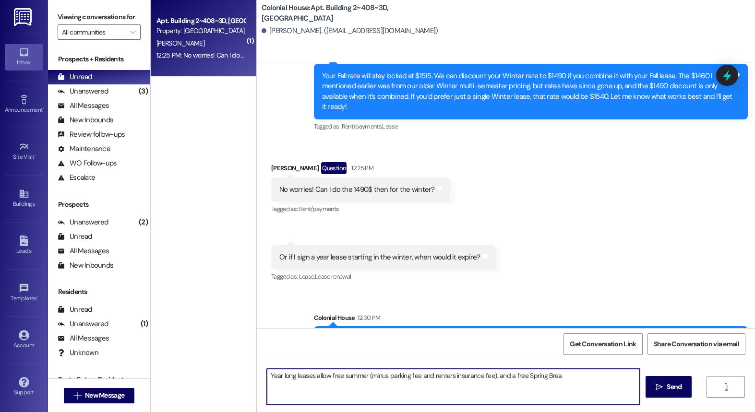
type textarea "Year long leases allow free summer (minus parking fee and renters insurance fee…"
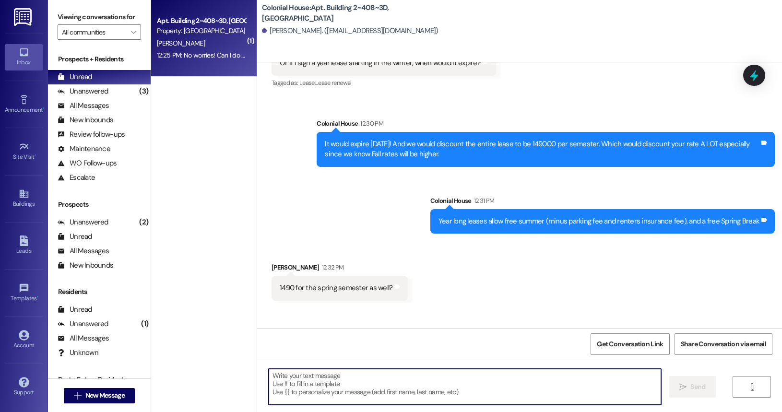
scroll to position [5905, 0]
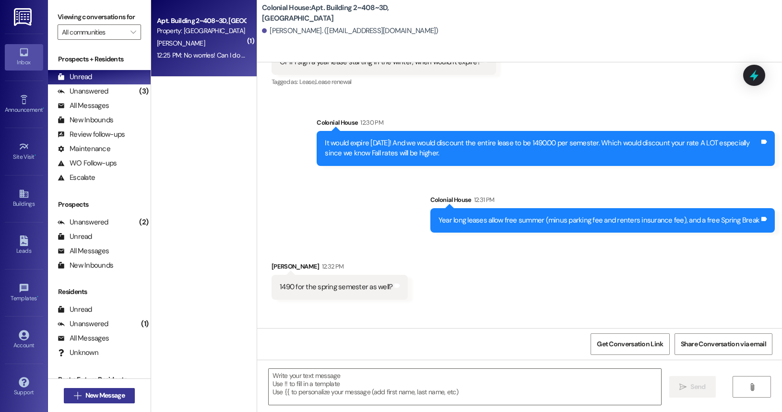
click at [119, 394] on span "New Message" at bounding box center [104, 396] width 39 height 10
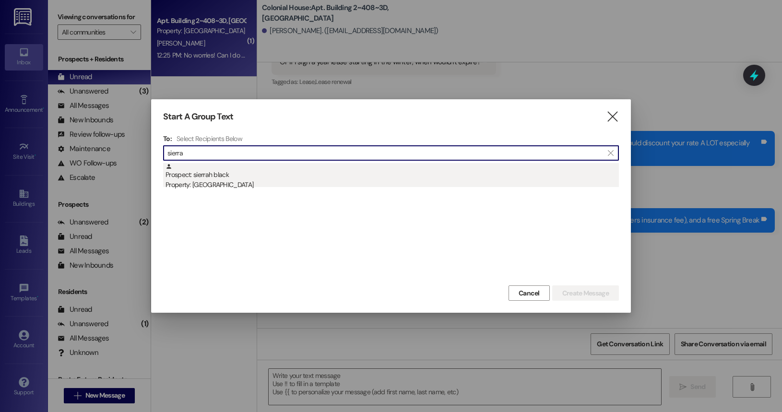
type input "sierra"
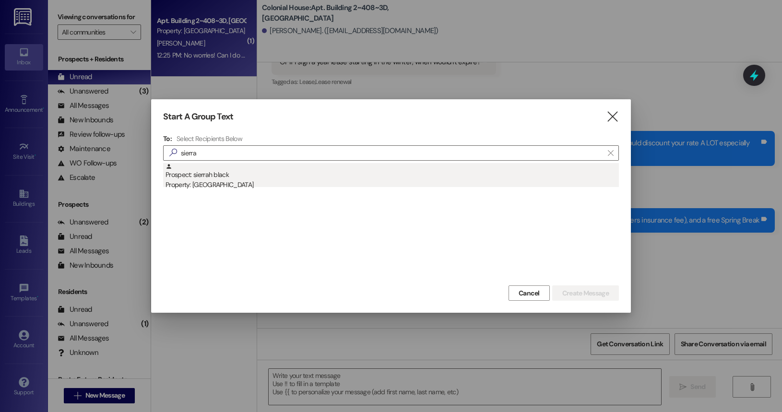
click at [247, 183] on div "Property: [GEOGRAPHIC_DATA]" at bounding box center [393, 185] width 454 height 10
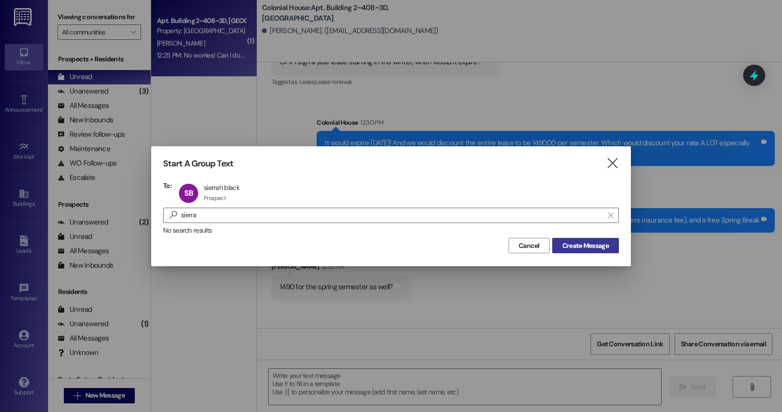
click at [591, 250] on span "Create Message" at bounding box center [586, 246] width 47 height 10
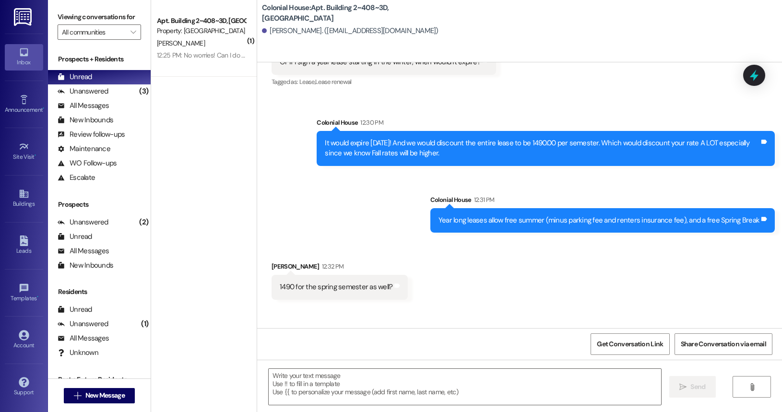
scroll to position [721, 0]
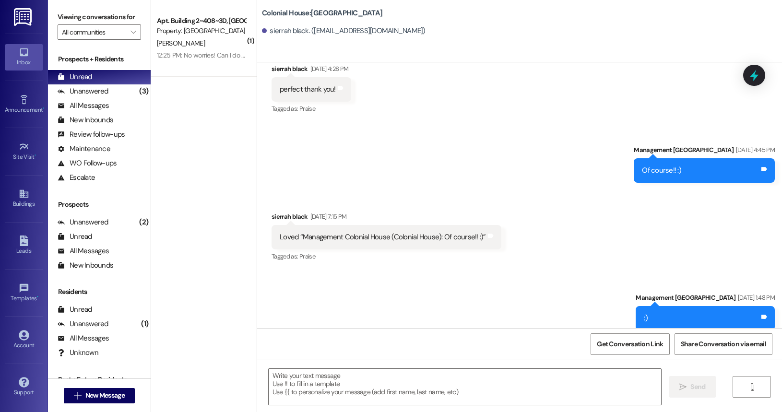
click at [362, 409] on div " Send " at bounding box center [519, 396] width 525 height 72
click at [361, 397] on textarea at bounding box center [465, 387] width 393 height 36
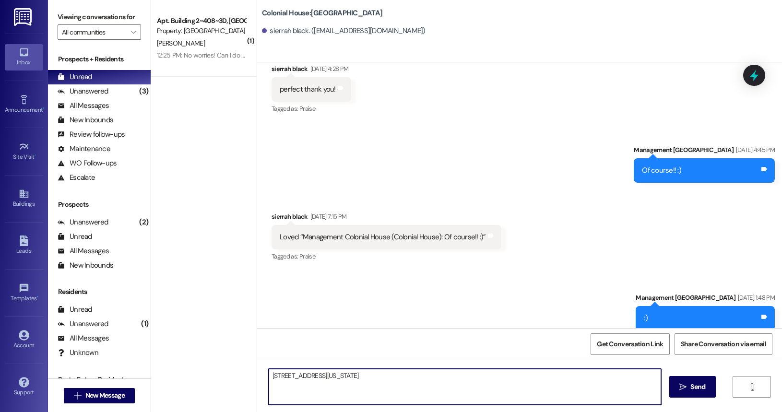
type textarea "151 W 4th S Apt 206 Rexburg, Idaho 83440"
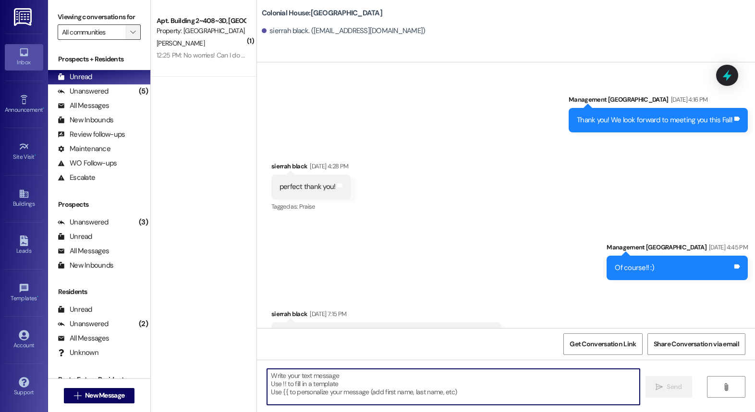
scroll to position [599, 0]
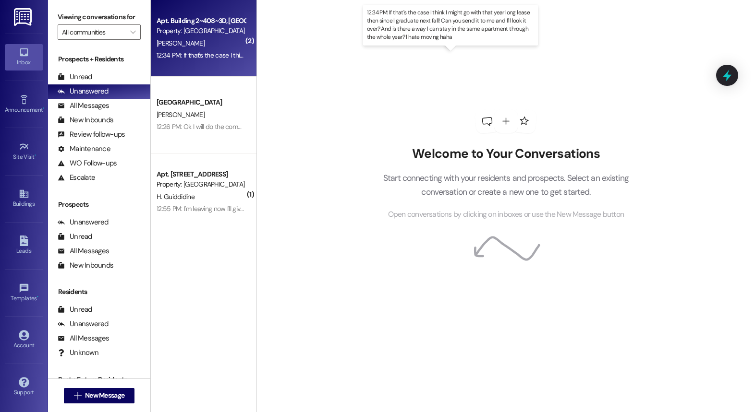
click at [189, 57] on div "12:34 PM: If that's the case I think I might go with that year long lease then …" at bounding box center [484, 55] width 657 height 9
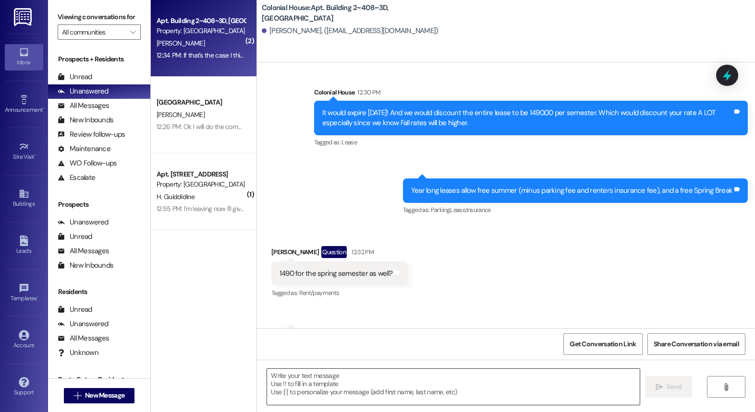
scroll to position [6014, 0]
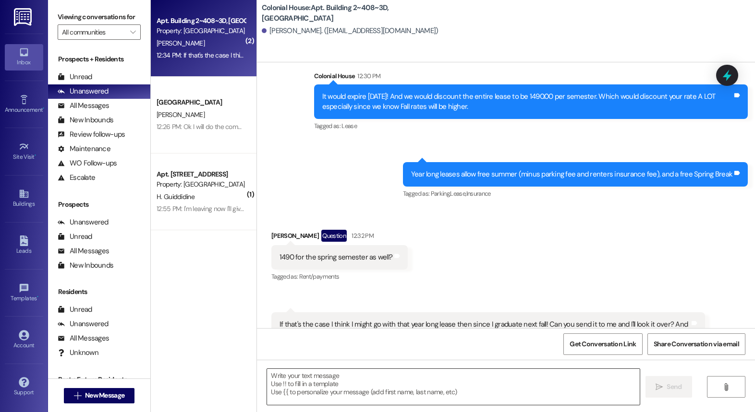
click at [326, 390] on textarea at bounding box center [453, 387] width 372 height 36
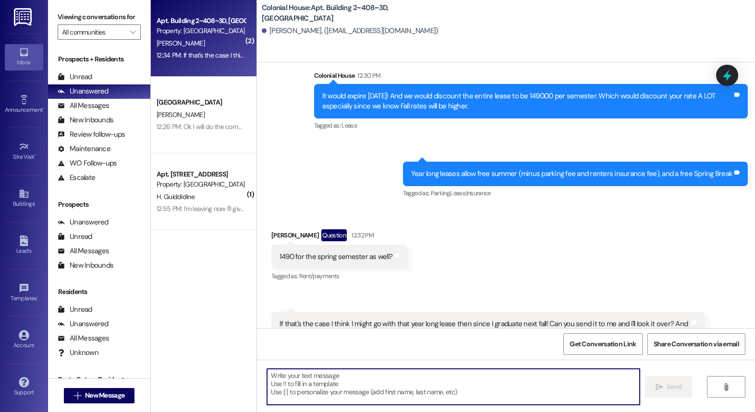
click at [407, 380] on textarea at bounding box center [453, 387] width 372 height 36
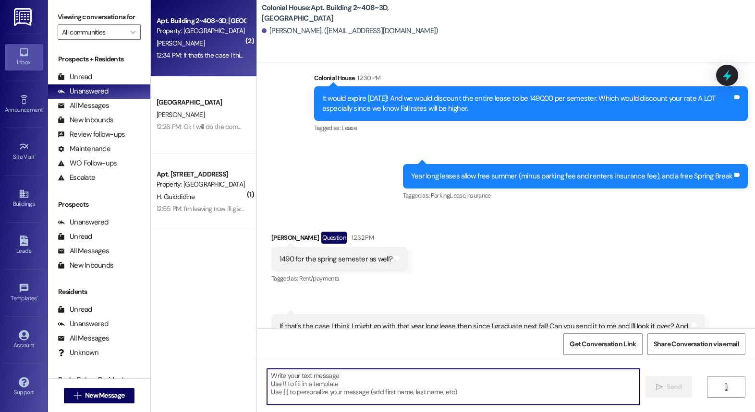
scroll to position [6014, 0]
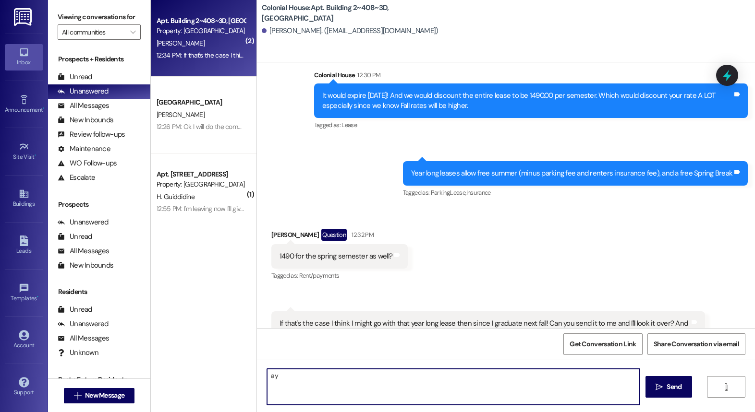
type textarea "a"
type textarea "Yes! You would get Winter, Spring, and Fall for $1490 each! We would allow you …"
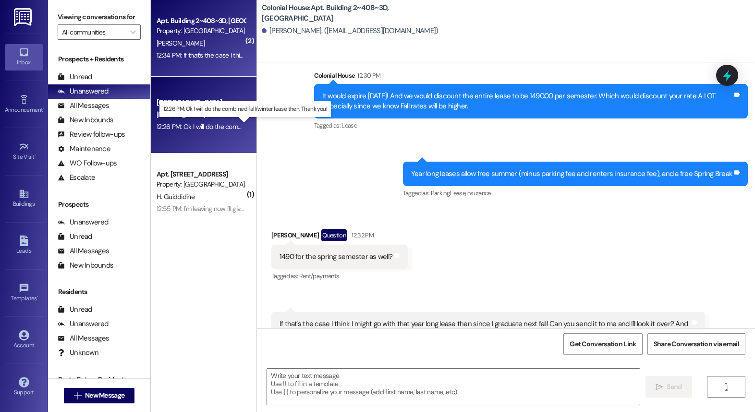
click at [198, 130] on div "12:26 PM: Ok I will do the combined fall/winter lease then. Thank you! 12:26 PM…" at bounding box center [250, 126] width 189 height 9
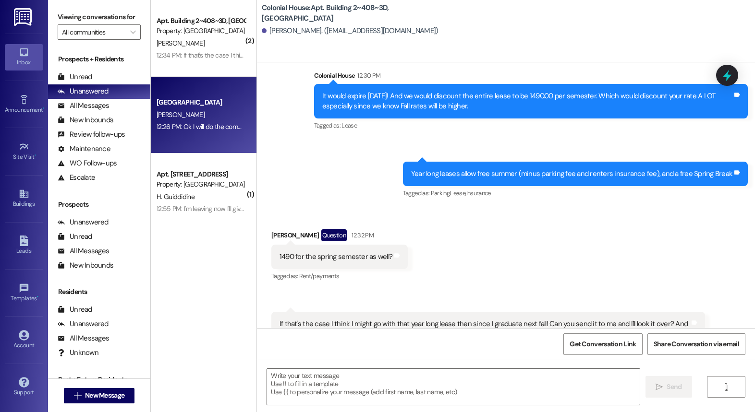
scroll to position [410, 0]
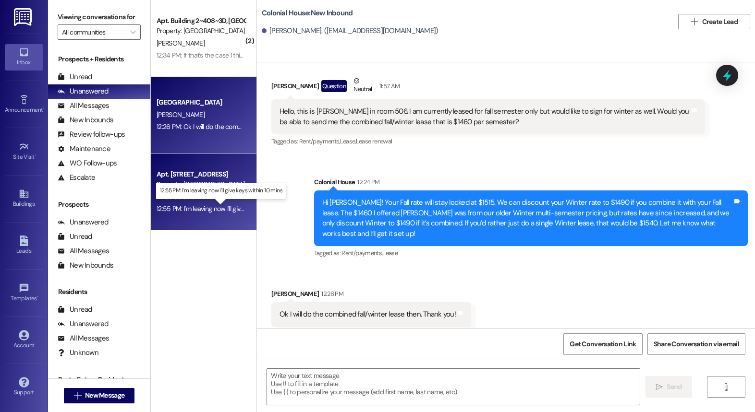
click at [218, 208] on div "12:55 PM: I'm leaving now I'll give keys within 10 mins 12:55 PM: I'm leaving n…" at bounding box center [227, 208] width 142 height 9
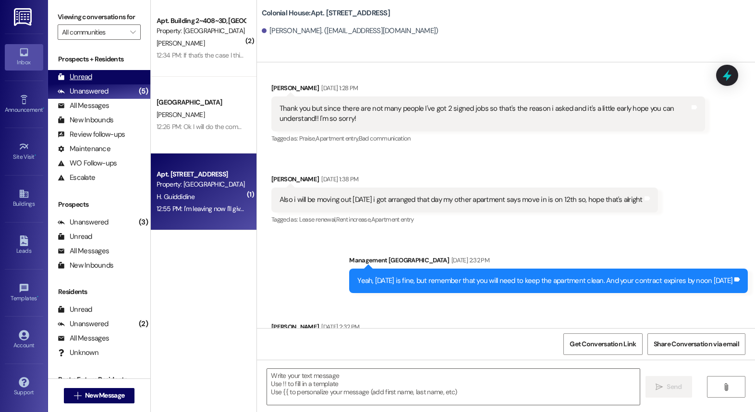
scroll to position [9325, 0]
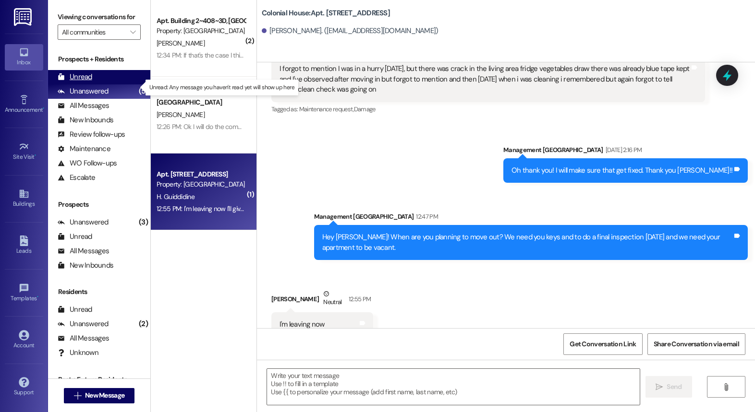
click at [94, 84] on div "Unread (0)" at bounding box center [99, 77] width 102 height 14
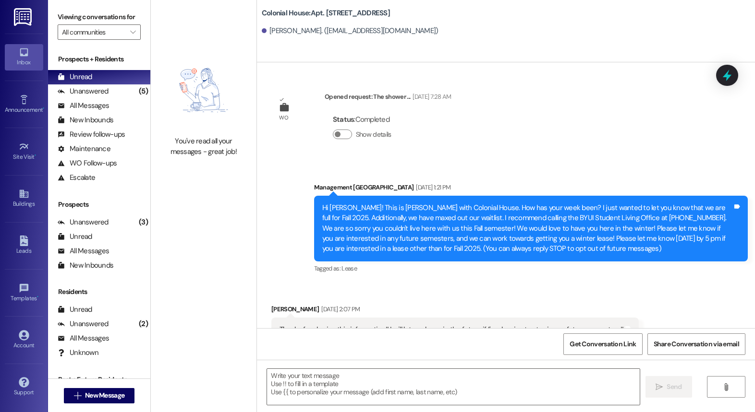
scroll to position [9324, 0]
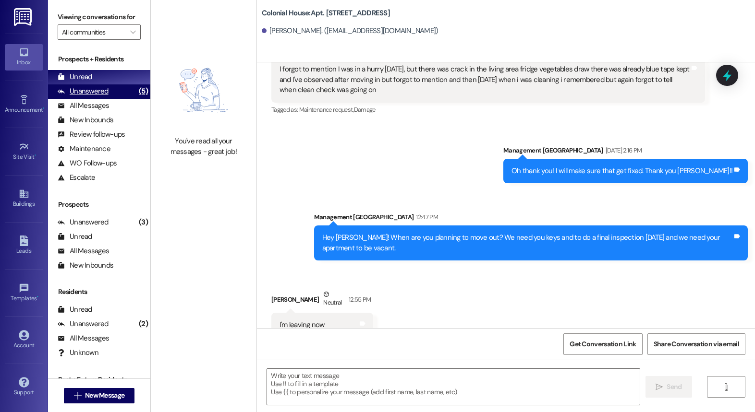
click at [108, 99] on div "Unanswered (5)" at bounding box center [99, 91] width 102 height 14
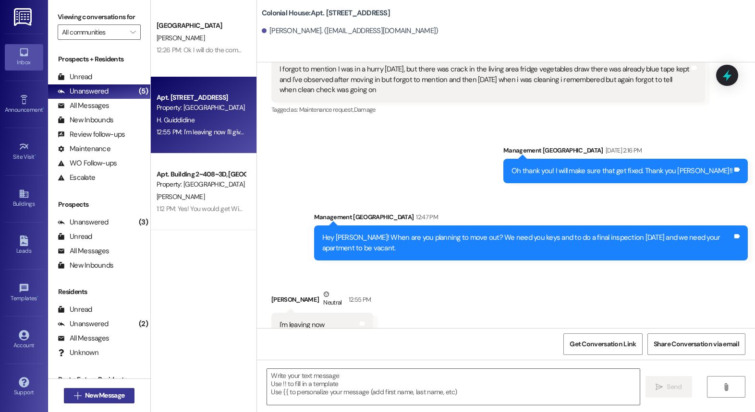
click at [102, 392] on span "New Message" at bounding box center [104, 396] width 39 height 10
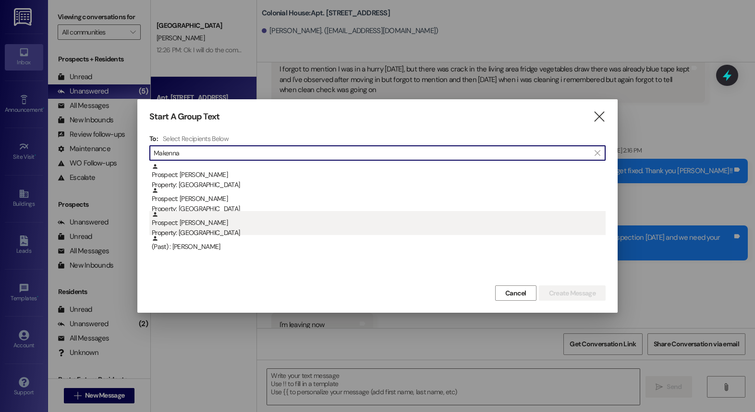
type input "Makenna"
click at [210, 228] on div "Property: [GEOGRAPHIC_DATA]" at bounding box center [379, 233] width 454 height 10
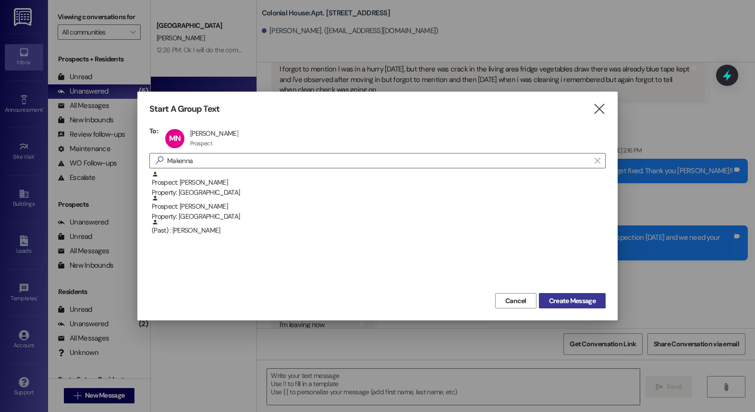
click at [573, 299] on span "Create Message" at bounding box center [572, 301] width 47 height 10
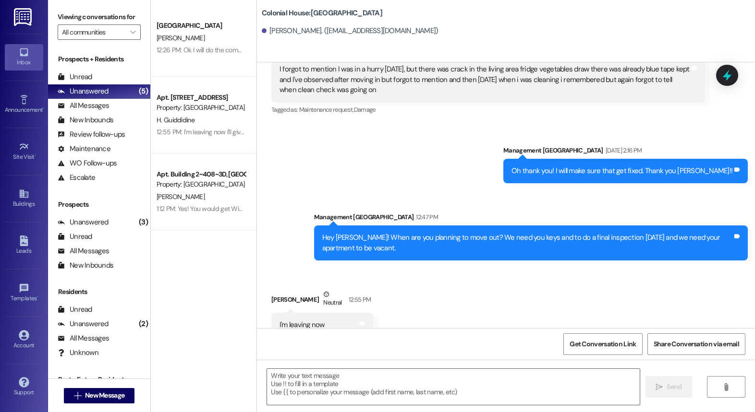
scroll to position [1034, 0]
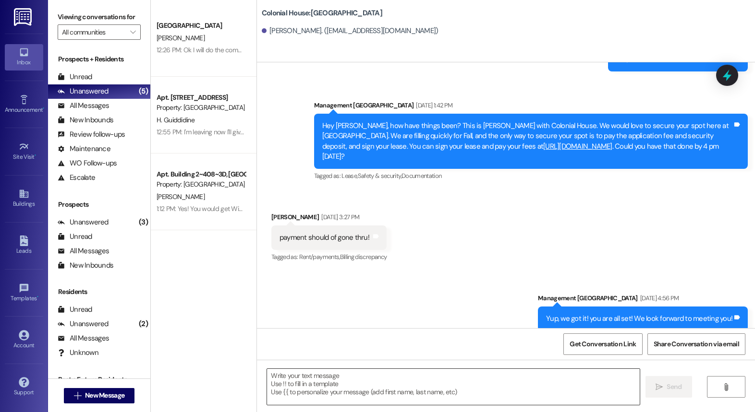
click at [350, 390] on textarea at bounding box center [453, 387] width 372 height 36
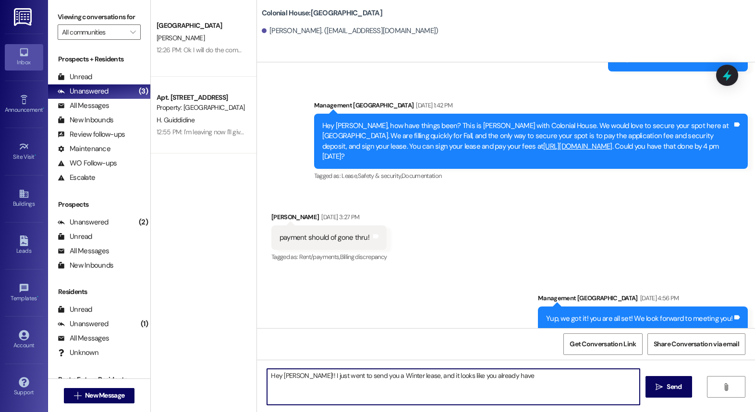
scroll to position [1035, 0]
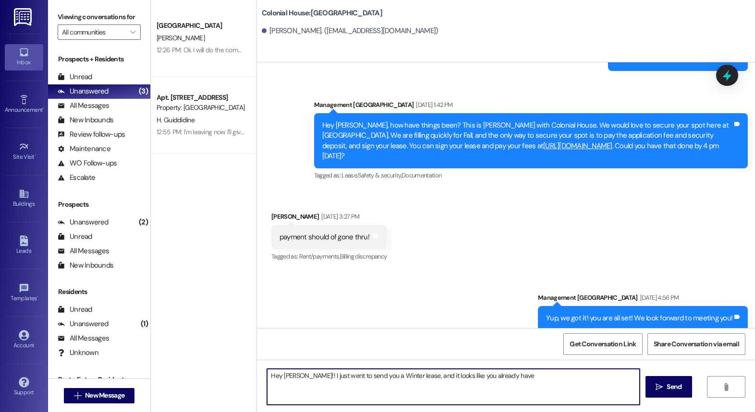
click at [523, 383] on textarea "Hey [PERSON_NAME]!! I just went to send you a Winter lease, and it looks like y…" at bounding box center [453, 387] width 372 height 36
type textarea "Hey [PERSON_NAME]!! I just went to send you a Winter lease, and it looks like y…"
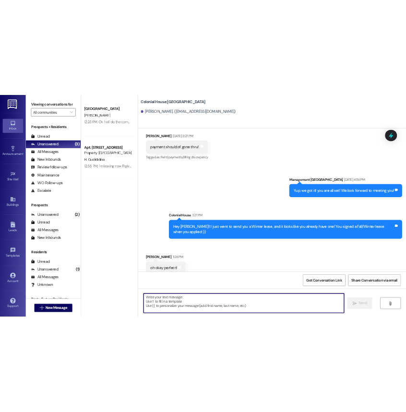
scroll to position [1178, 0]
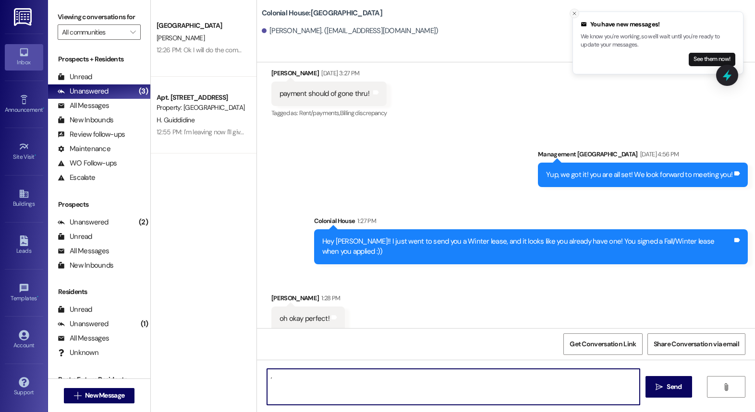
type textarea ","
click at [575, 14] on icon "Close toast" at bounding box center [574, 14] width 6 height 6
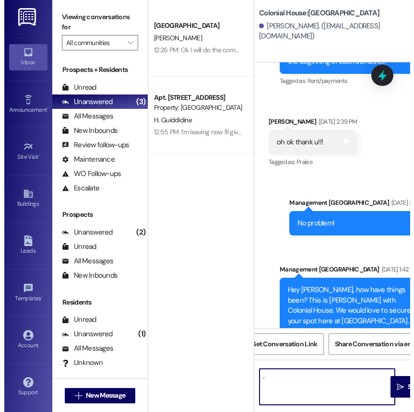
scroll to position [1580, 0]
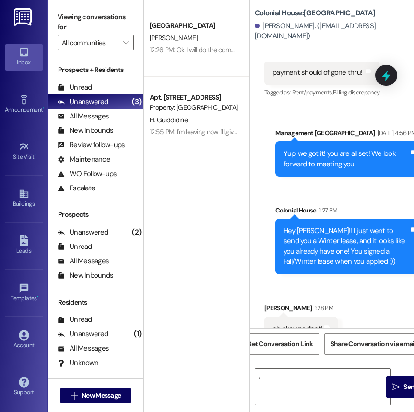
click at [216, 226] on div "Colonial House Prospect [PERSON_NAME] 12:26 PM: Ok I will do the combined fall/…" at bounding box center [197, 172] width 106 height 344
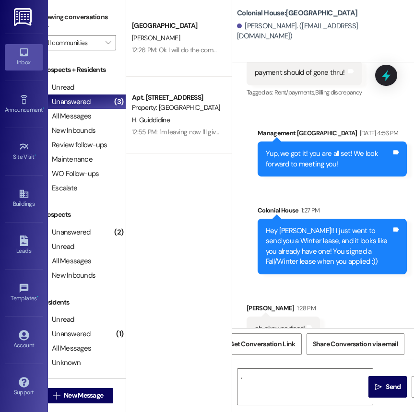
scroll to position [0, 0]
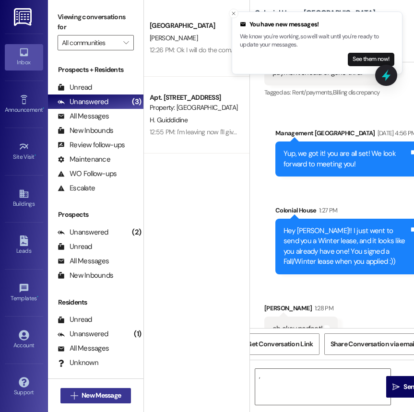
click at [90, 391] on span "New Message" at bounding box center [101, 396] width 39 height 10
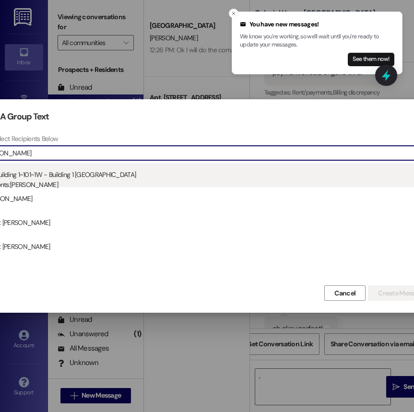
type input "[PERSON_NAME]"
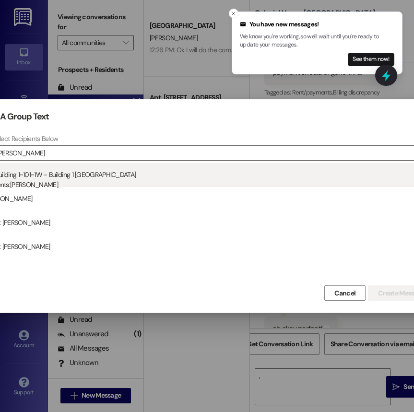
click at [136, 181] on div "Residents: [PERSON_NAME]" at bounding box center [209, 185] width 454 height 10
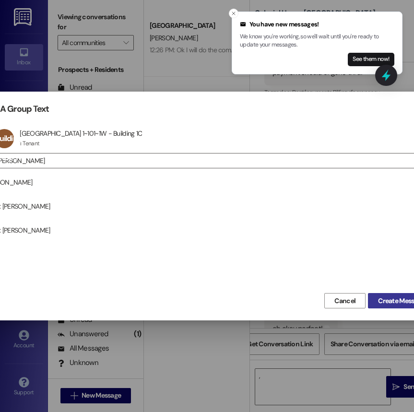
click at [391, 299] on span "Create Message" at bounding box center [401, 301] width 47 height 10
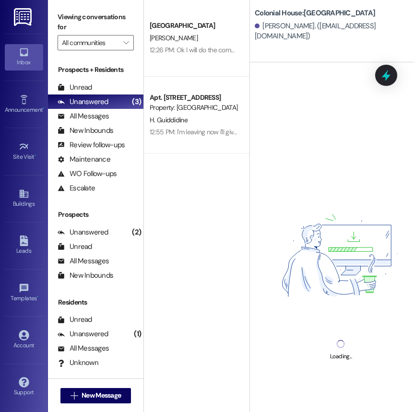
click at [279, 387] on div "Loading..." at bounding box center [341, 268] width 182 height 412
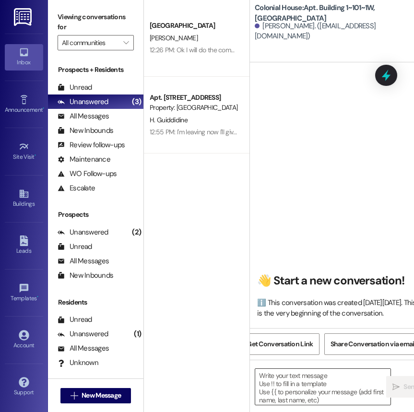
click at [281, 381] on textarea at bounding box center [322, 387] width 135 height 36
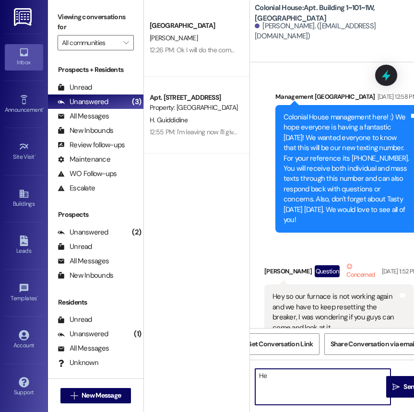
scroll to position [76947, 0]
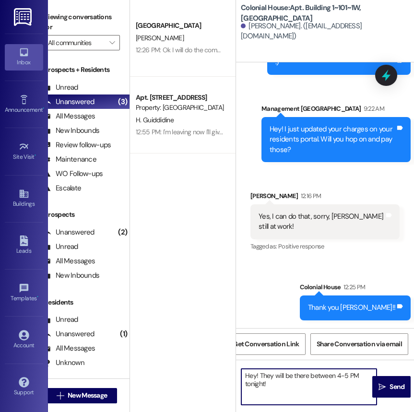
type textarea "Hey! They will be there between 4-5 PM tonight!!"
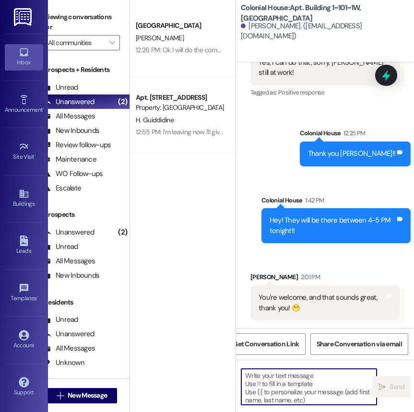
scroll to position [77101, 0]
click at [280, 384] on textarea at bounding box center [308, 387] width 135 height 36
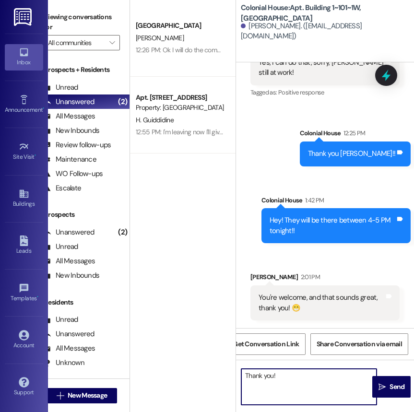
type textarea "Thank you!!"
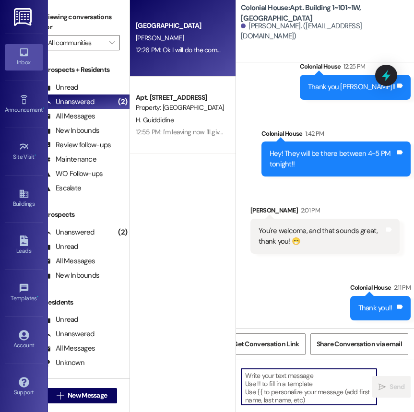
scroll to position [77101, 0]
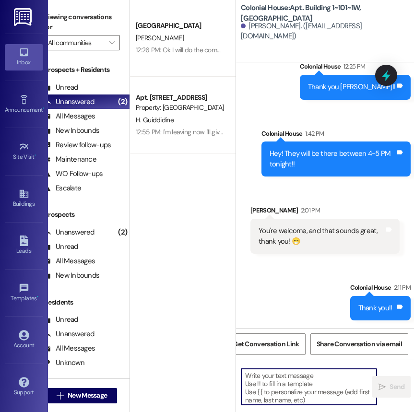
click at [95, 78] on div "Prospects + Residents Unread (0) Unread: Any message you haven't read yet will …" at bounding box center [82, 130] width 96 height 131
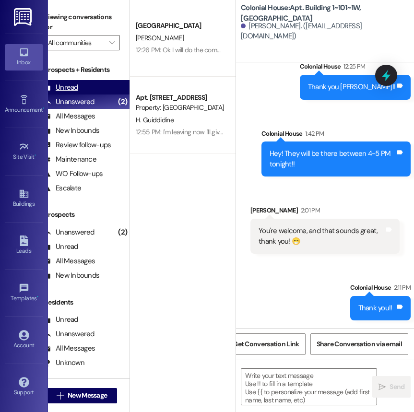
click at [94, 85] on div "Unread (0)" at bounding box center [82, 87] width 96 height 14
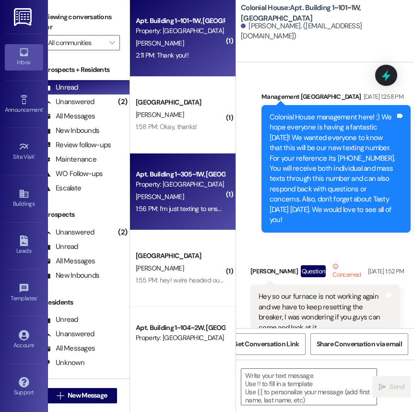
scroll to position [31, 0]
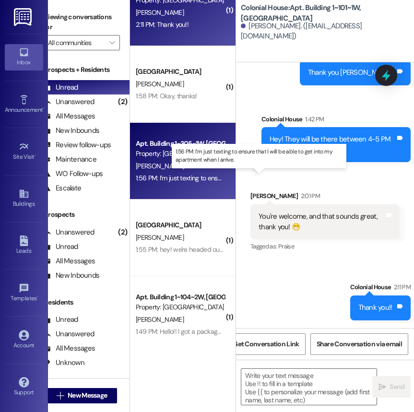
click at [180, 181] on div "1:56 PM: I’m just texting to ensure that I will be able to get into my apartmen…" at bounding box center [260, 178] width 248 height 9
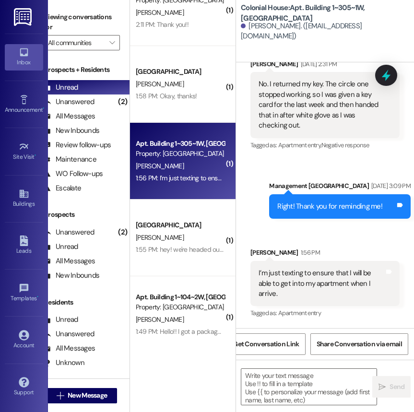
scroll to position [35117, 0]
click at [293, 244] on div "Received via SMS [PERSON_NAME] 1:56 PM I’m just texting to ensure that I will b…" at bounding box center [325, 283] width 164 height 87
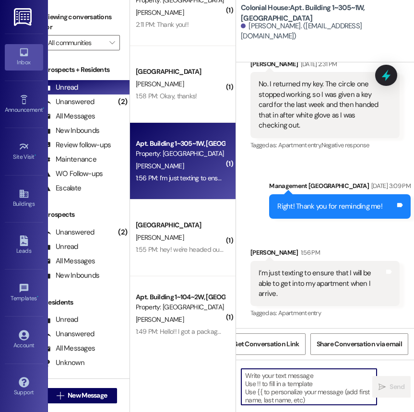
click at [280, 382] on textarea at bounding box center [308, 387] width 135 height 36
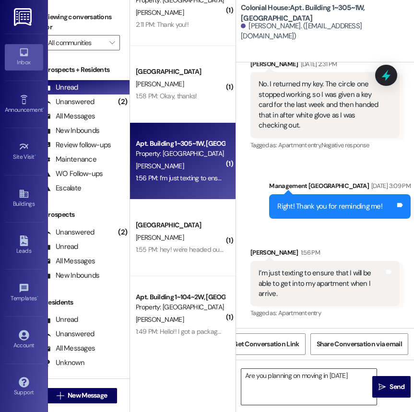
click at [321, 385] on textarea "Are you planning on moving in [DATE]" at bounding box center [308, 387] width 135 height 36
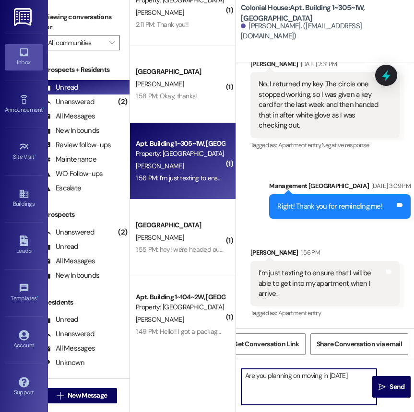
click at [321, 385] on textarea "Are you planning on moving in [DATE]" at bounding box center [308, 387] width 135 height 36
click at [352, 383] on textarea "Are you planning on moving in [DATE]" at bounding box center [308, 387] width 135 height 36
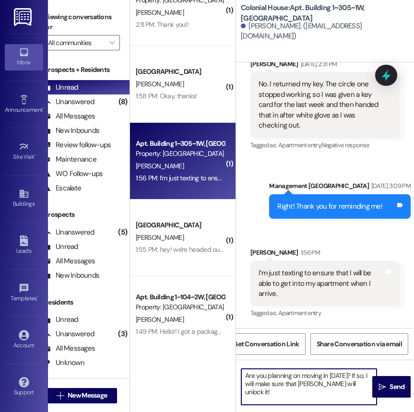
click at [362, 389] on textarea "Are you planning on moving in [DATE]? If so, I will make sure that [PERSON_NAME…" at bounding box center [308, 387] width 135 height 36
click at [323, 401] on textarea "Are you planning on moving in [DATE]? If so, I will make sure that [PERSON_NAME…" at bounding box center [308, 387] width 135 height 36
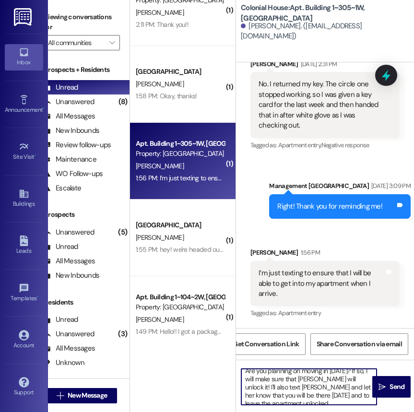
scroll to position [2, 0]
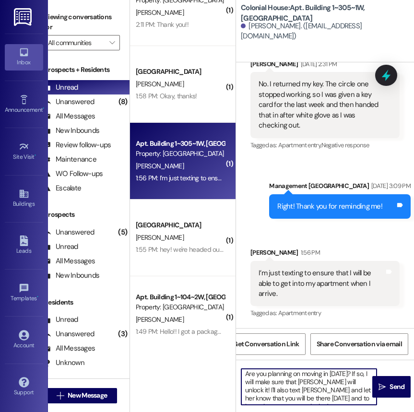
click at [353, 382] on textarea "Are you planning on moving in [DATE]? If so, I will make sure that [PERSON_NAME…" at bounding box center [308, 387] width 135 height 36
click at [339, 385] on textarea "Are you planning on moving in [DATE]? If so, I will make sure that [PERSON_NAME…" at bounding box center [308, 387] width 135 height 36
type textarea "Are you planning on moving in [DATE]? If so, I will make sure that [PERSON_NAME…"
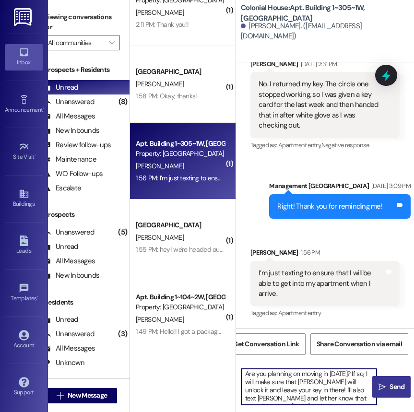
click at [390, 382] on button " Send" at bounding box center [391, 387] width 38 height 22
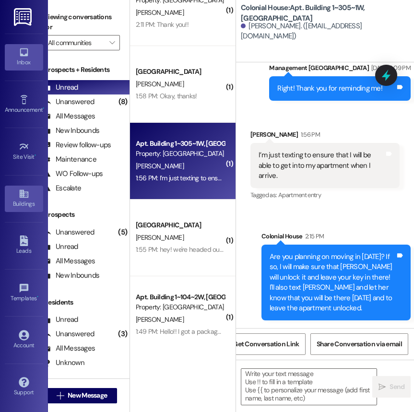
scroll to position [35116, 0]
